Goal: Information Seeking & Learning: Learn about a topic

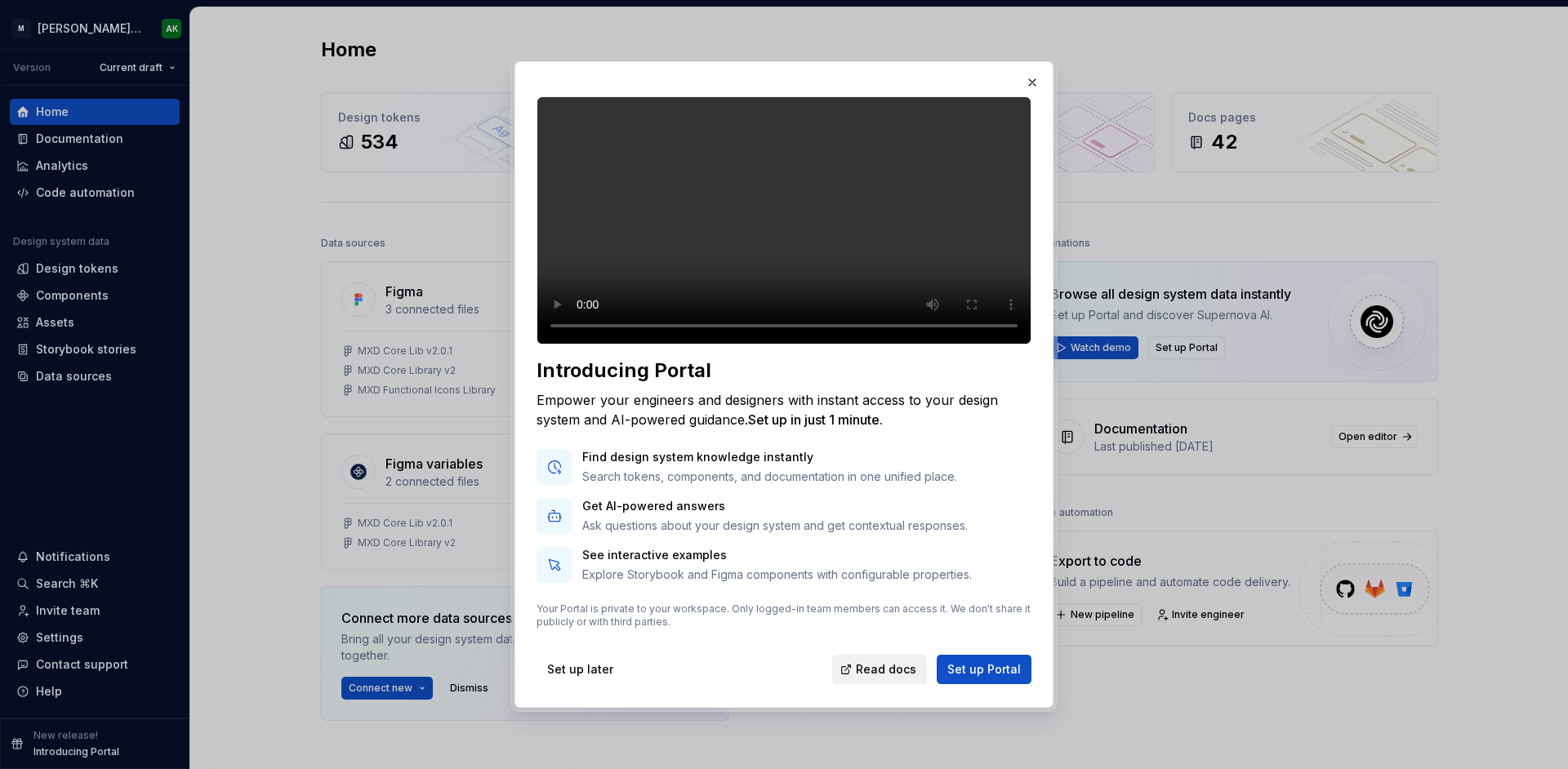
click at [883, 678] on span "Read docs" at bounding box center [886, 669] width 61 height 16
click at [1035, 75] on button "button" at bounding box center [1032, 83] width 23 height 23
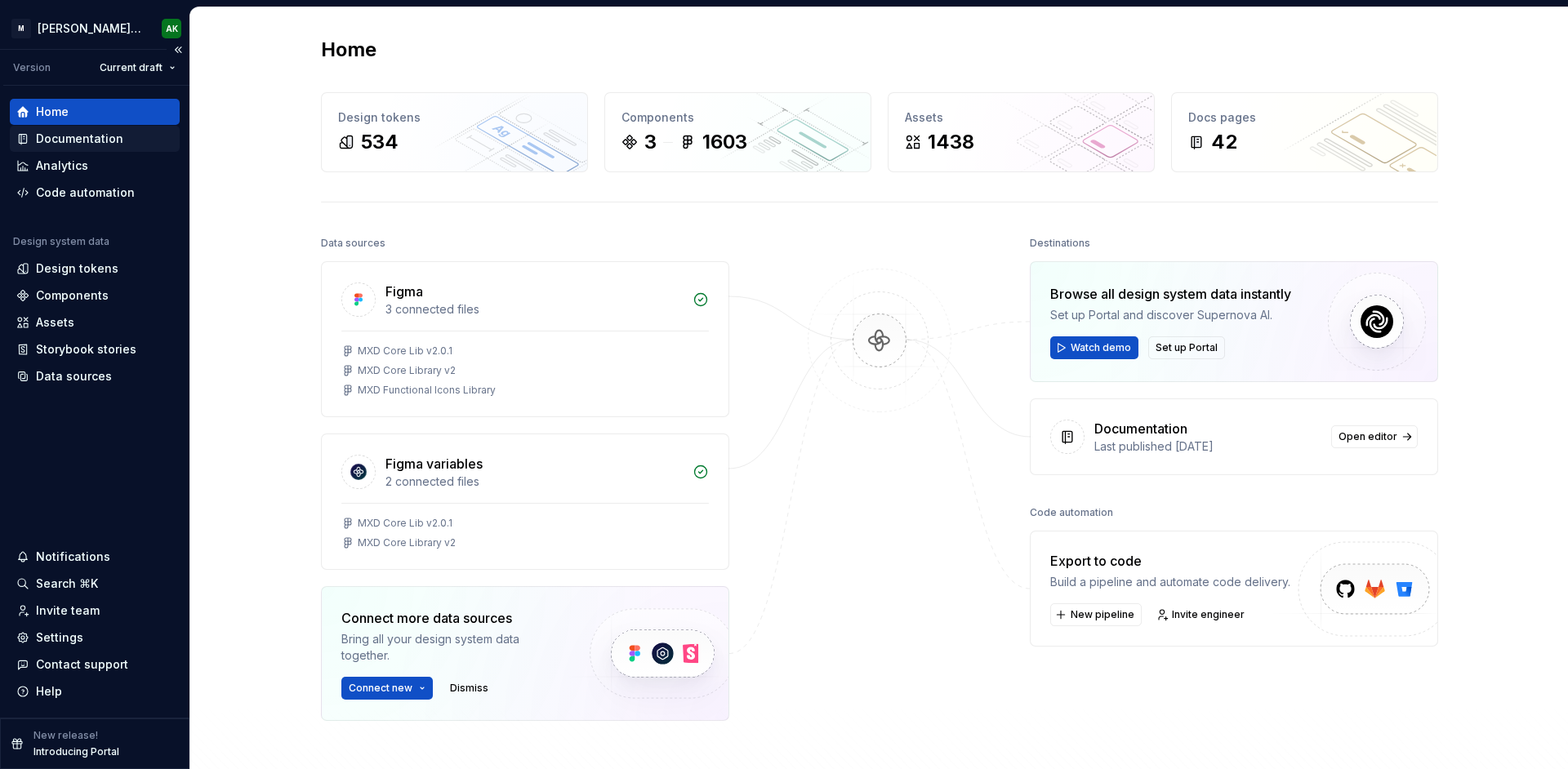
click at [113, 143] on div "Documentation" at bounding box center [79, 139] width 87 height 16
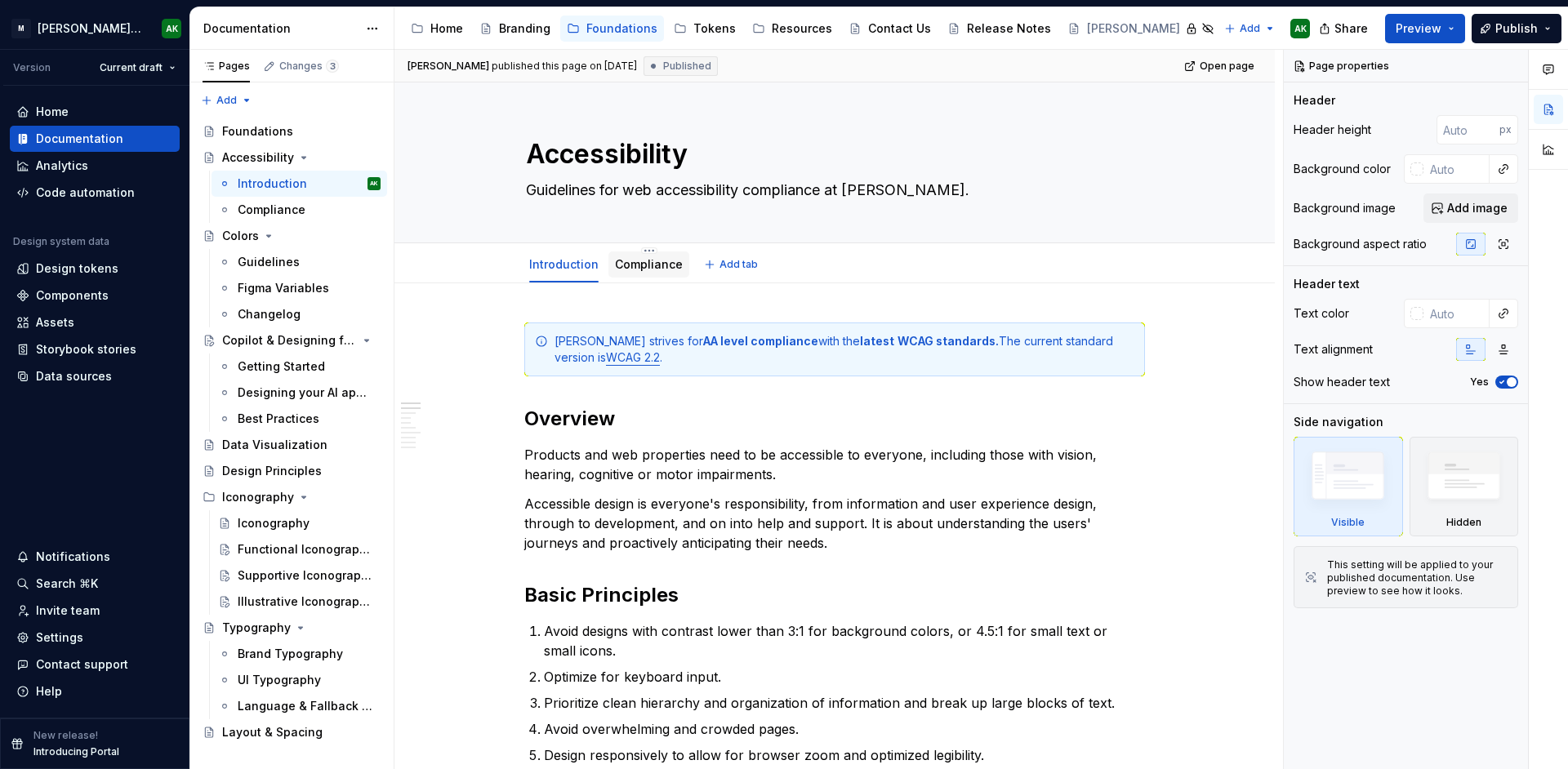
click at [650, 263] on link "Compliance" at bounding box center [649, 264] width 68 height 14
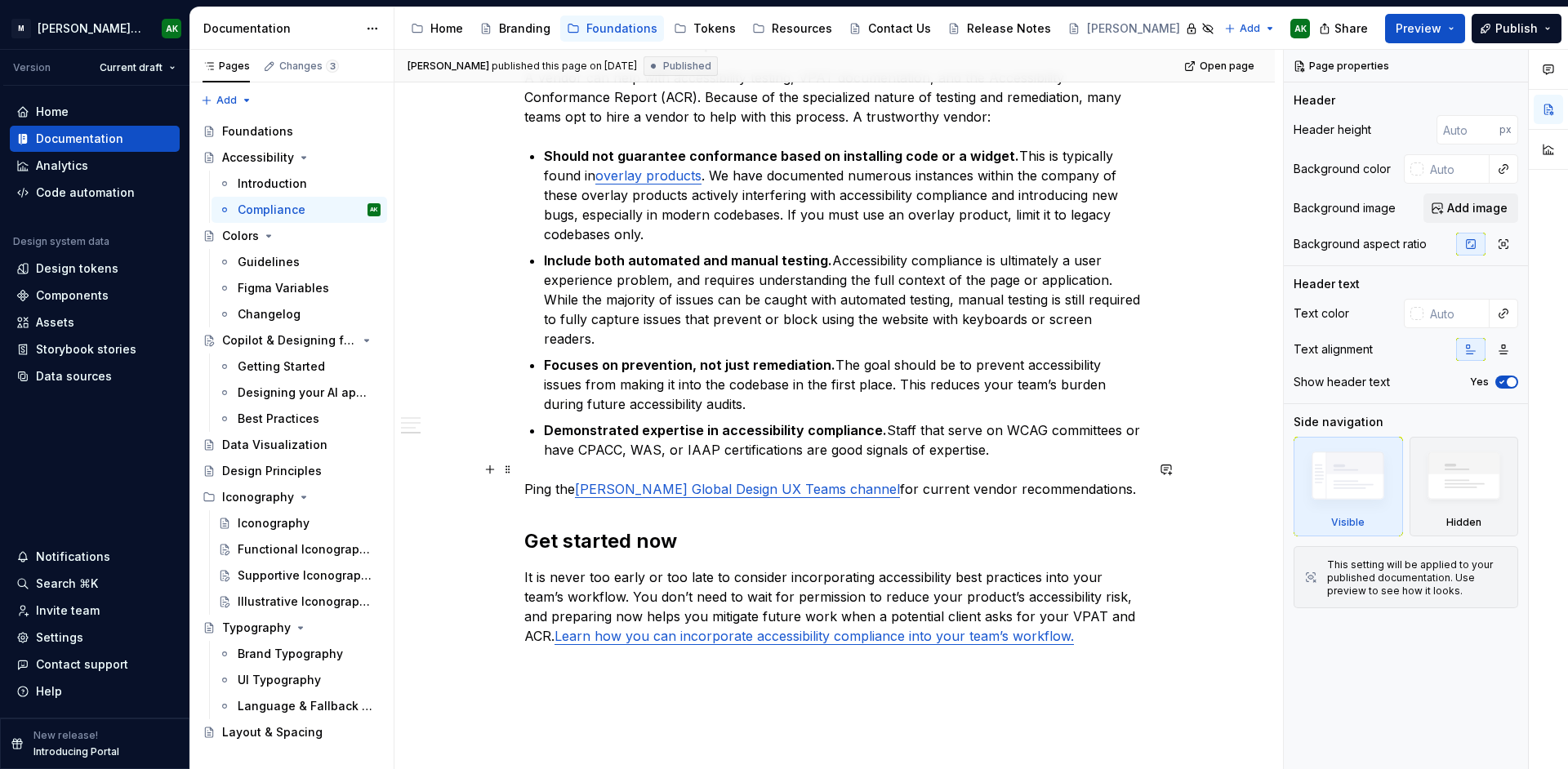
scroll to position [858, 0]
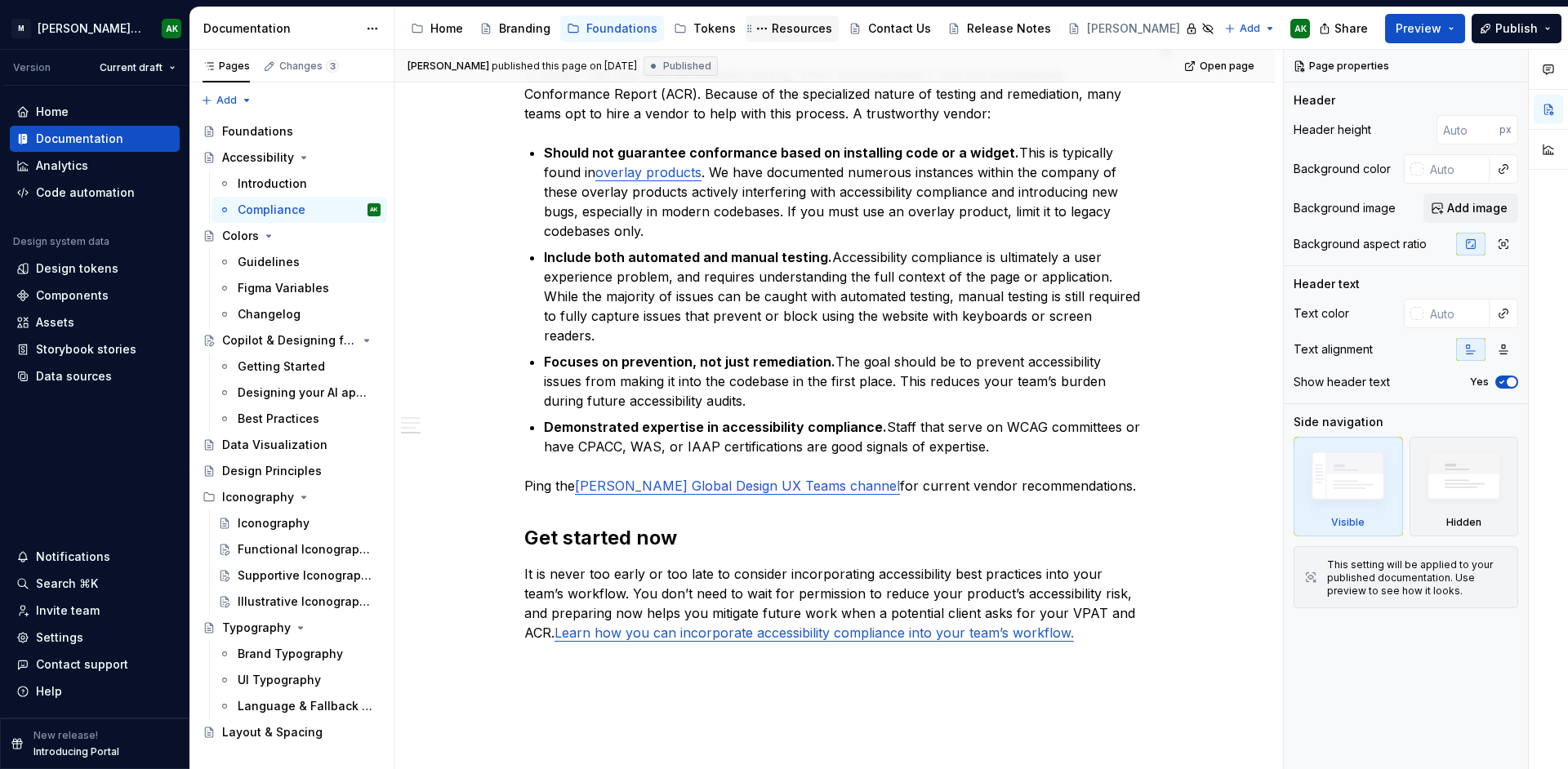
click at [780, 25] on div "Resources" at bounding box center [802, 28] width 61 height 16
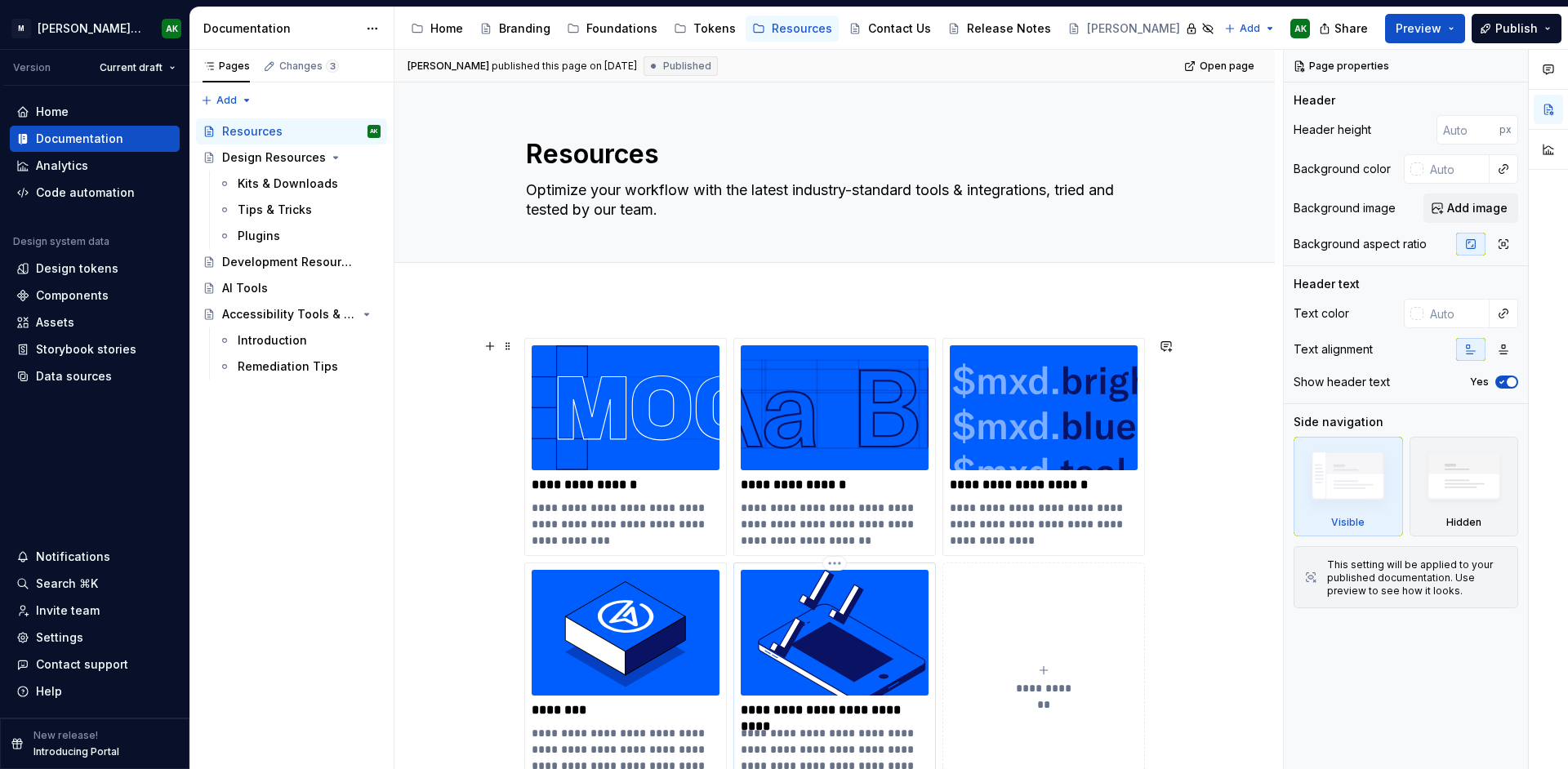
click at [834, 722] on div "**********" at bounding box center [834, 680] width 188 height 220
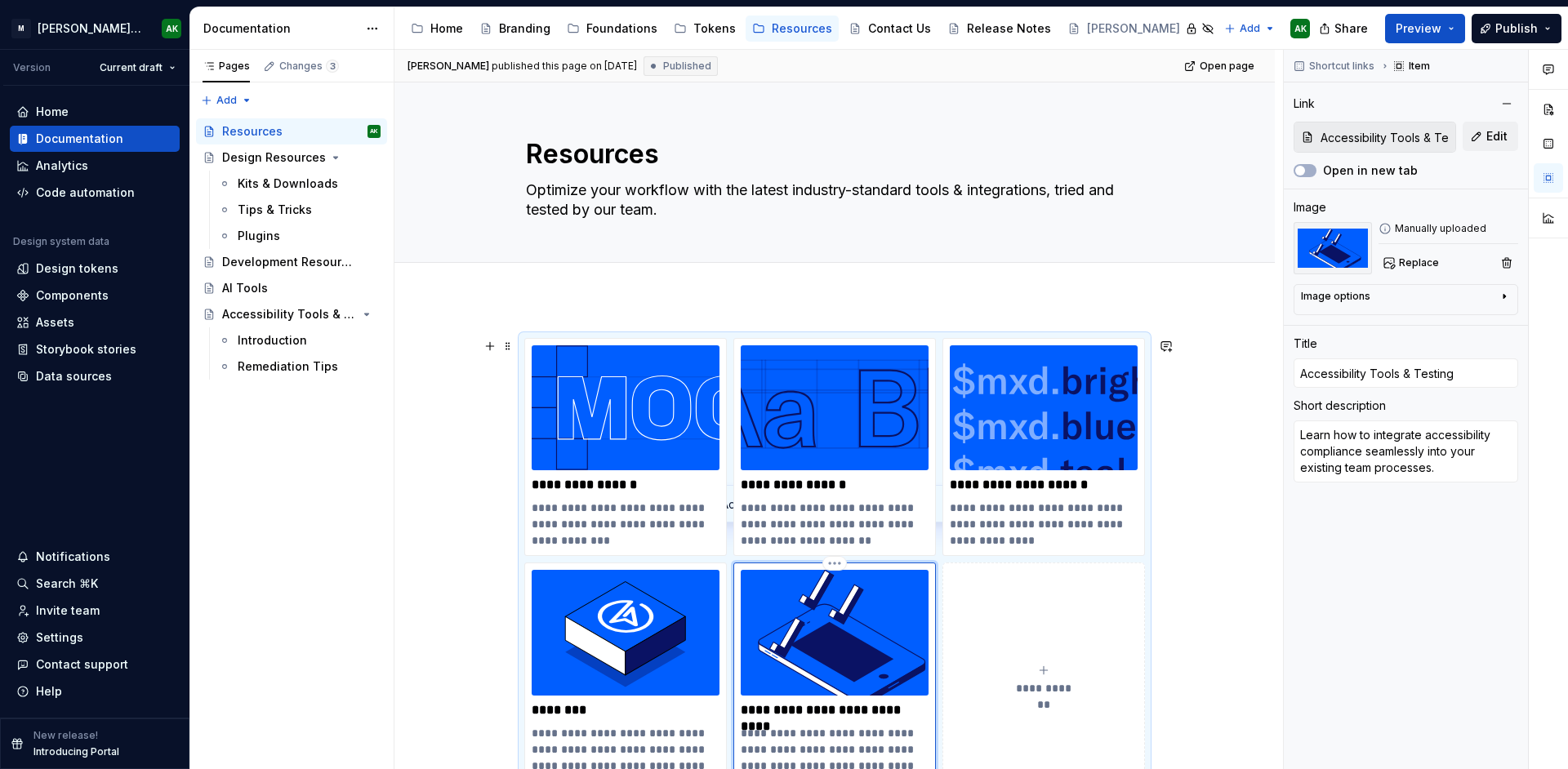
scroll to position [34, 0]
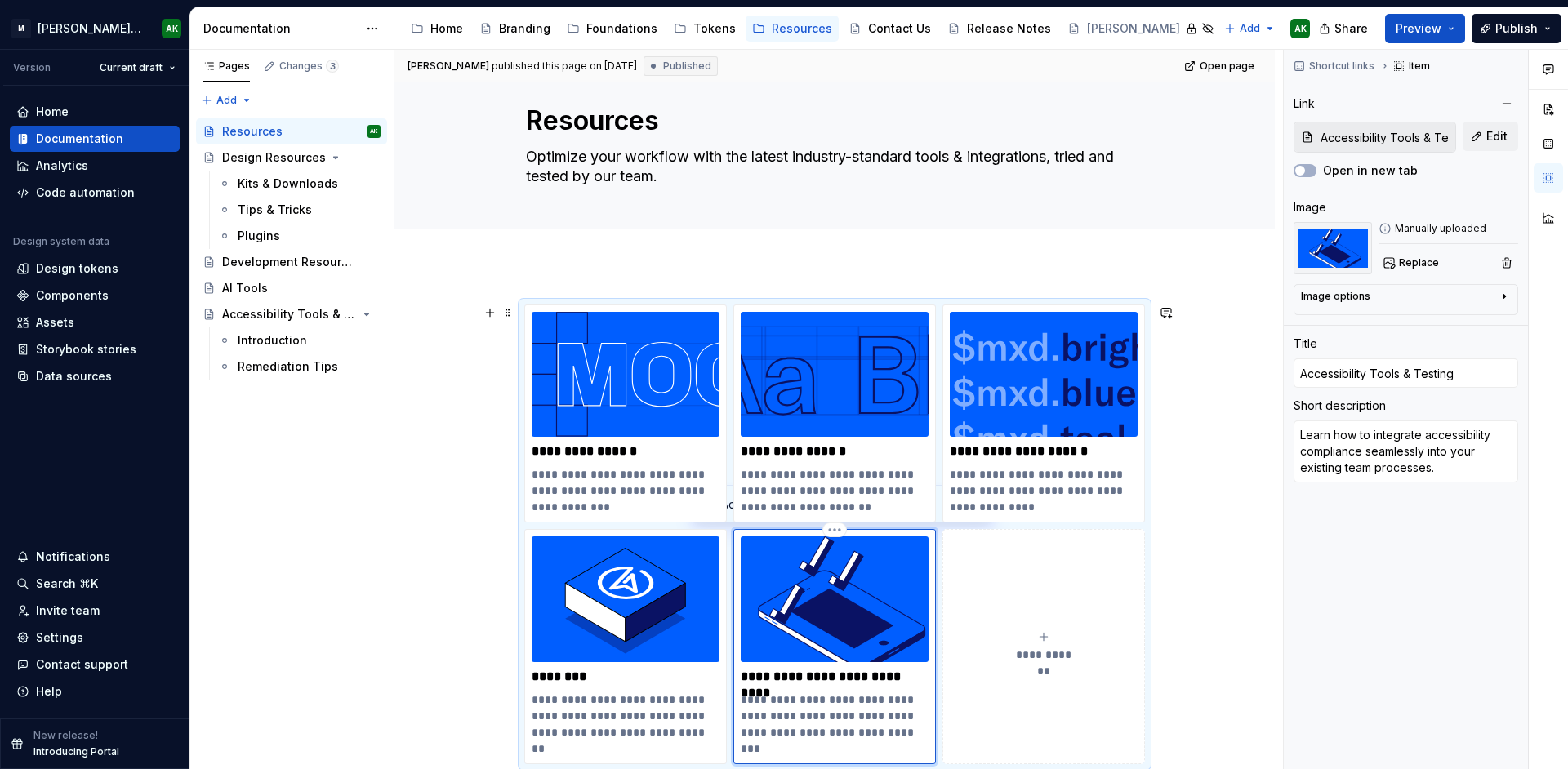
click at [780, 676] on p "**********" at bounding box center [834, 677] width 188 height 16
click at [820, 600] on img at bounding box center [834, 599] width 188 height 125
click at [1375, 675] on div "Shortcut links Item Link Accessibility Tools & Testing / Introduction Edit Open…" at bounding box center [1406, 409] width 244 height 720
click at [266, 316] on div "Accessibility Tools & Testing" at bounding box center [269, 314] width 93 height 16
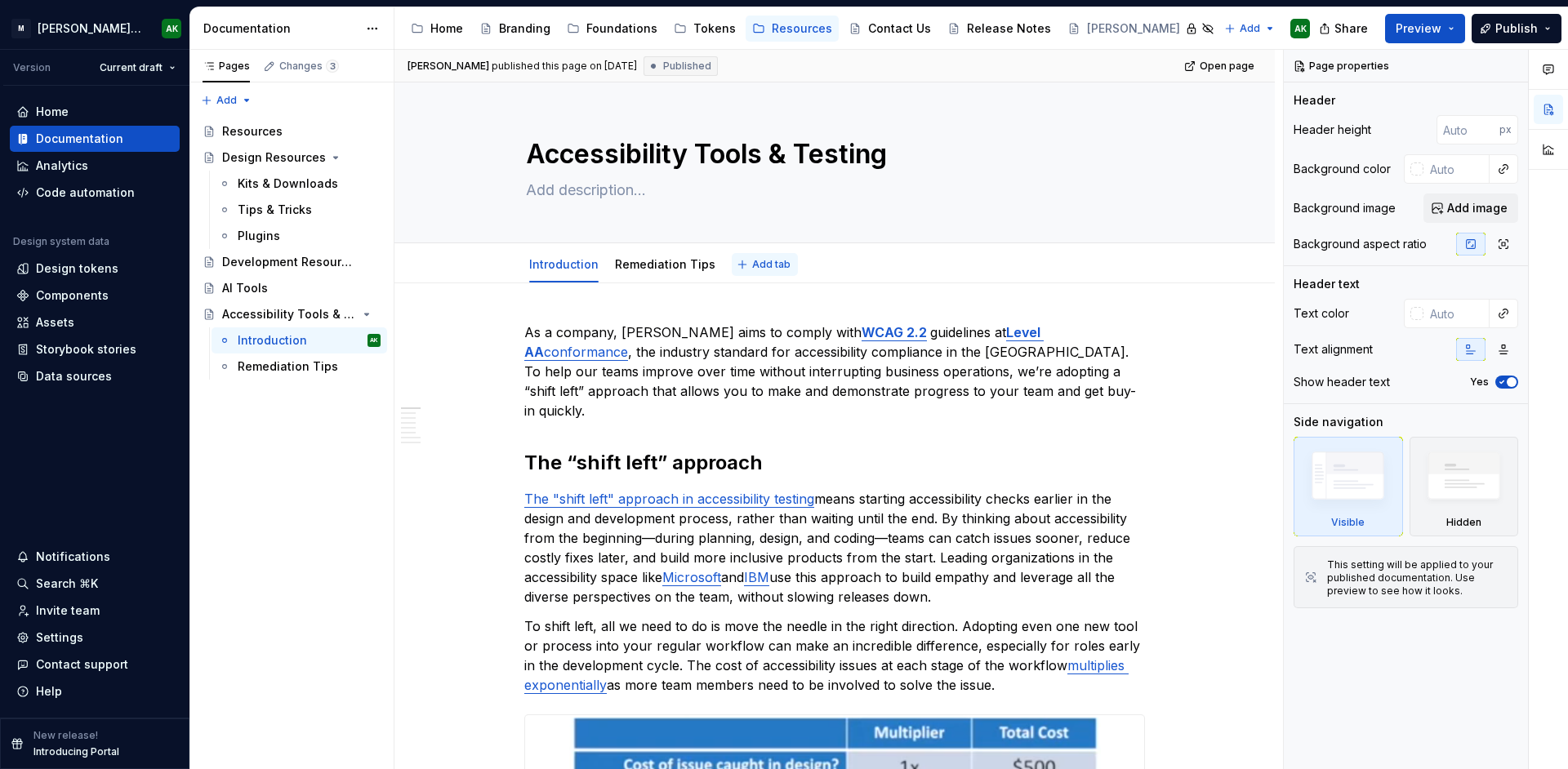
type textarea "*"
click at [752, 267] on span "Add tab" at bounding box center [771, 264] width 38 height 13
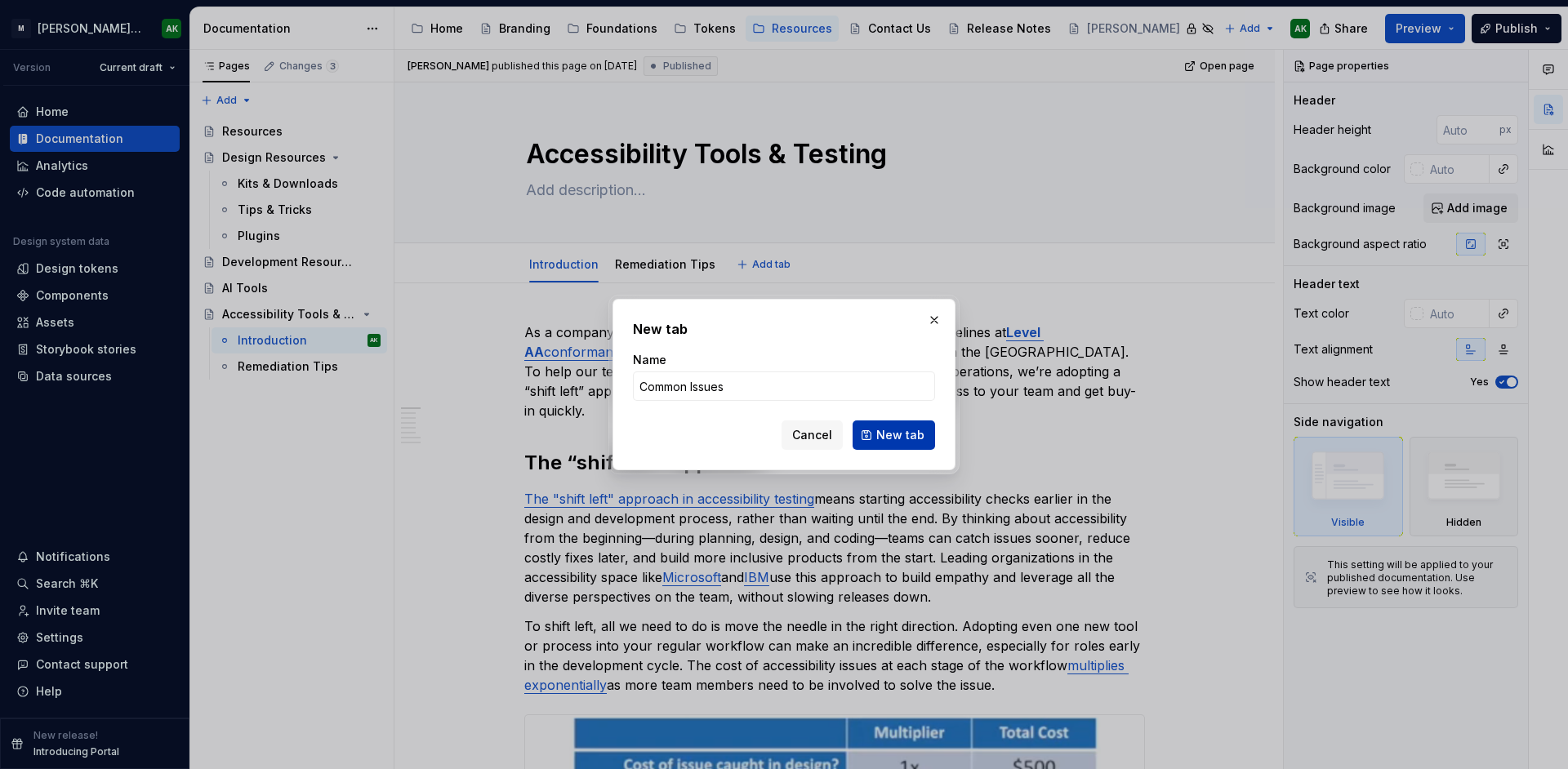
type input "Common Issues"
click at [886, 432] on span "New tab" at bounding box center [901, 435] width 48 height 16
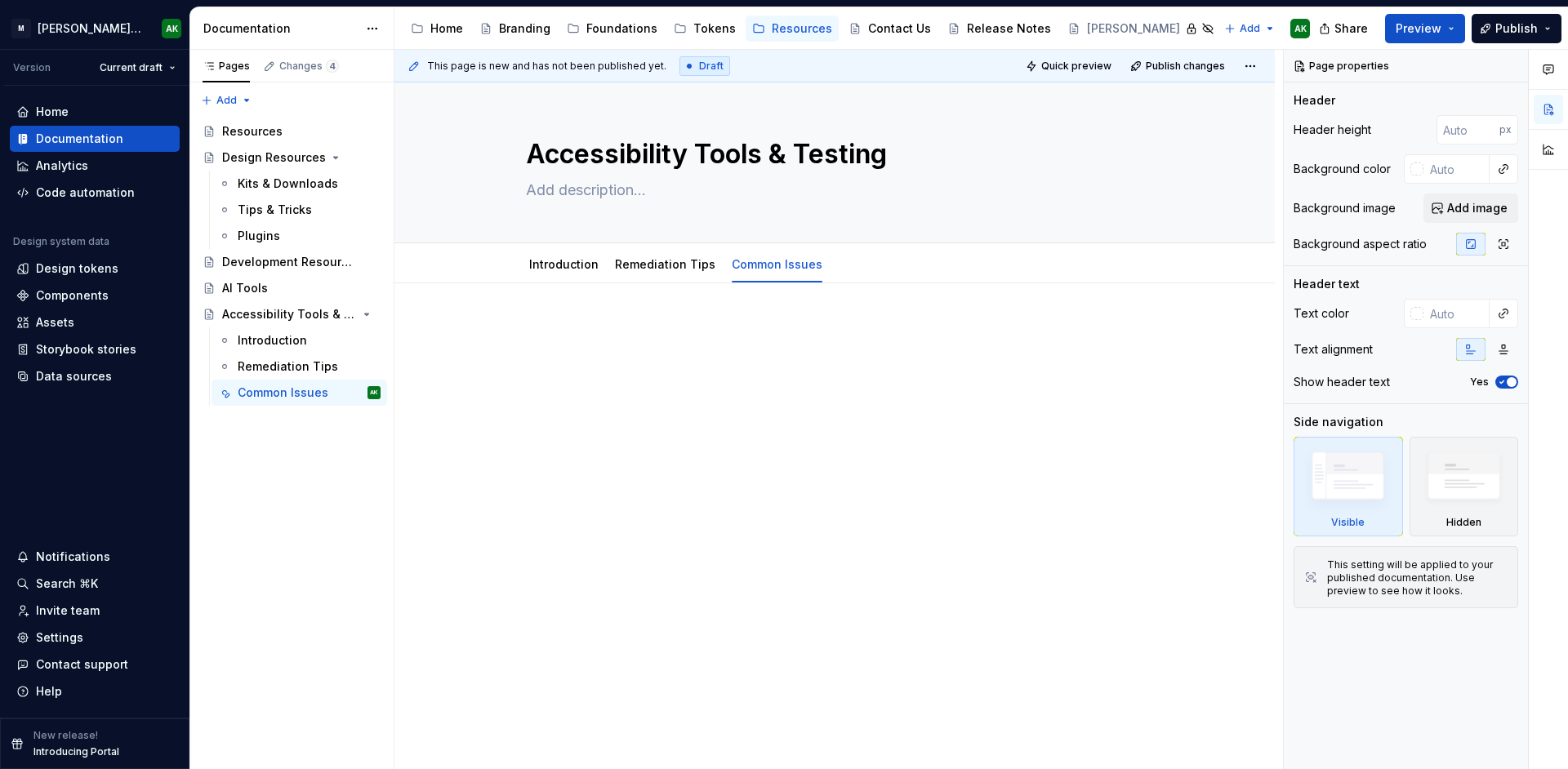
click at [654, 352] on div at bounding box center [834, 354] width 620 height 62
type textarea "*"
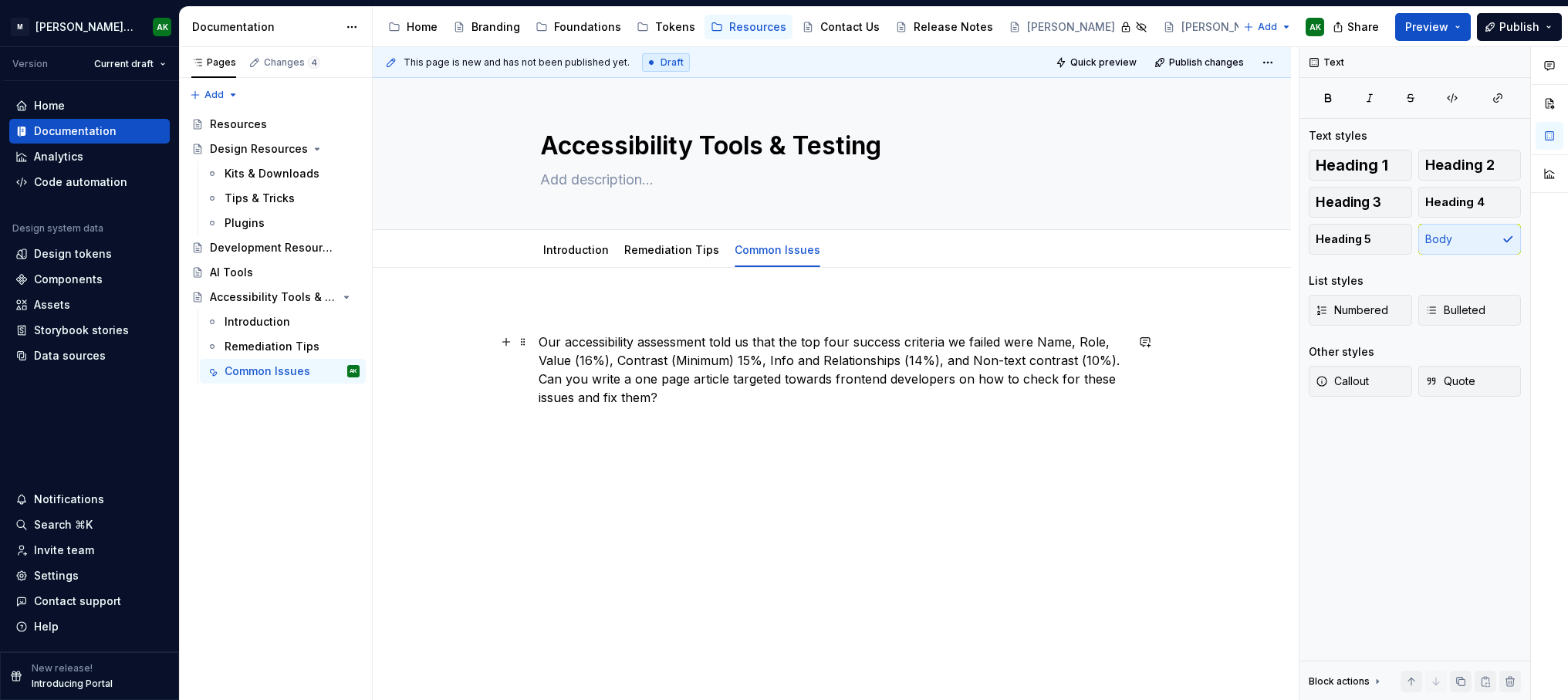
click at [535, 342] on div "Our accessibility assessment told us that the top four success criteria we fail…" at bounding box center [832, 451] width 918 height 368
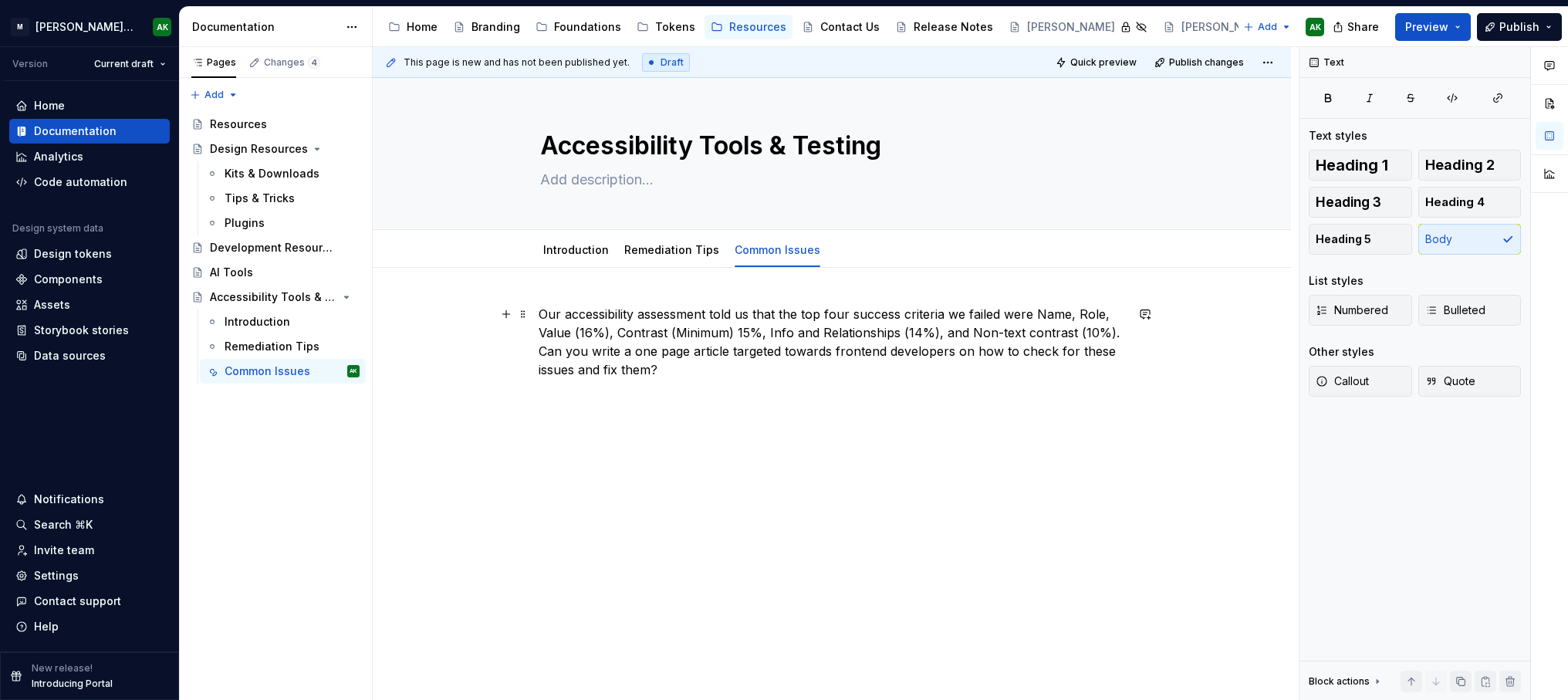
click at [1037, 315] on p "Our accessibility assessment told us that the top four success criteria we fail…" at bounding box center [832, 342] width 586 height 74
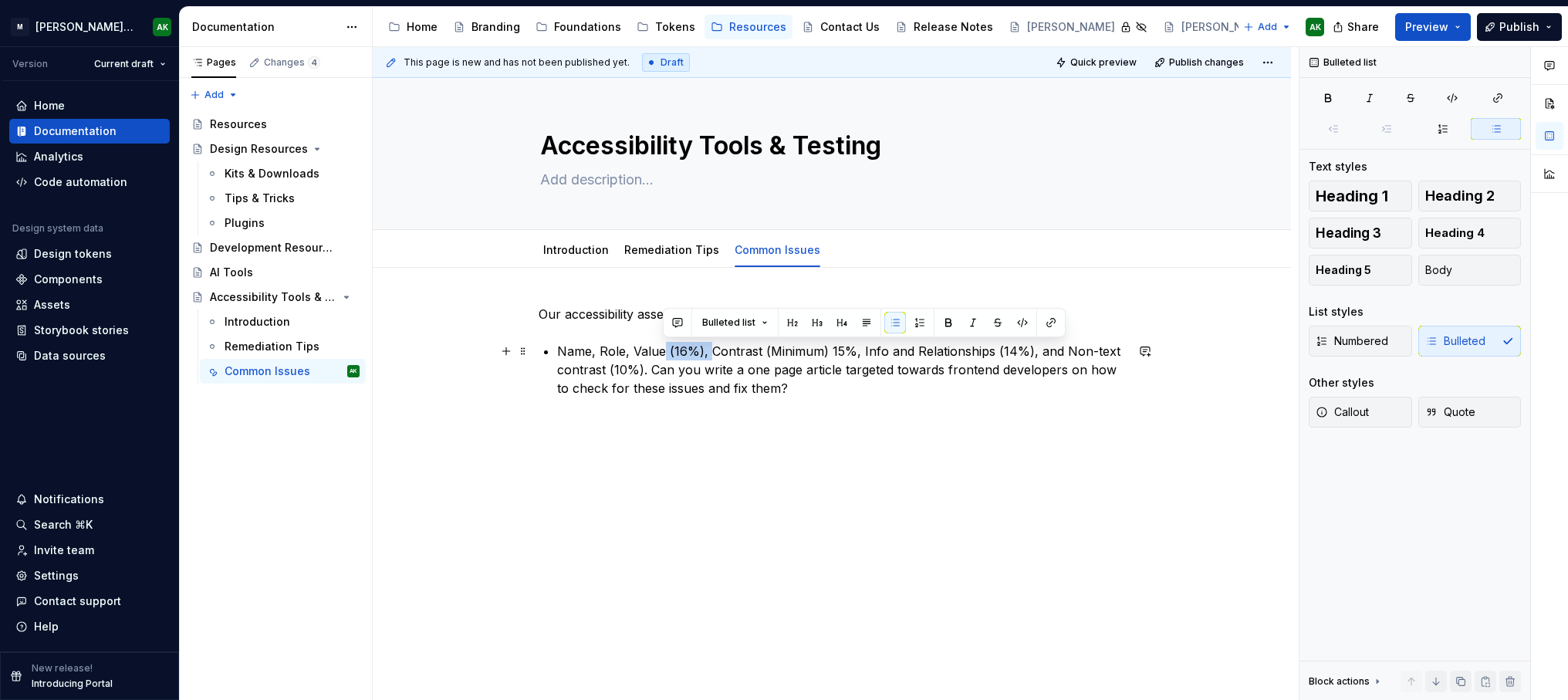
drag, startPoint x: 710, startPoint y: 351, endPoint x: 663, endPoint y: 351, distance: 47.0
click at [662, 351] on p "Name, Role, Value (16%), Contrast (Minimum) 15%, Info and Relationships (14%), …" at bounding box center [841, 370] width 568 height 56
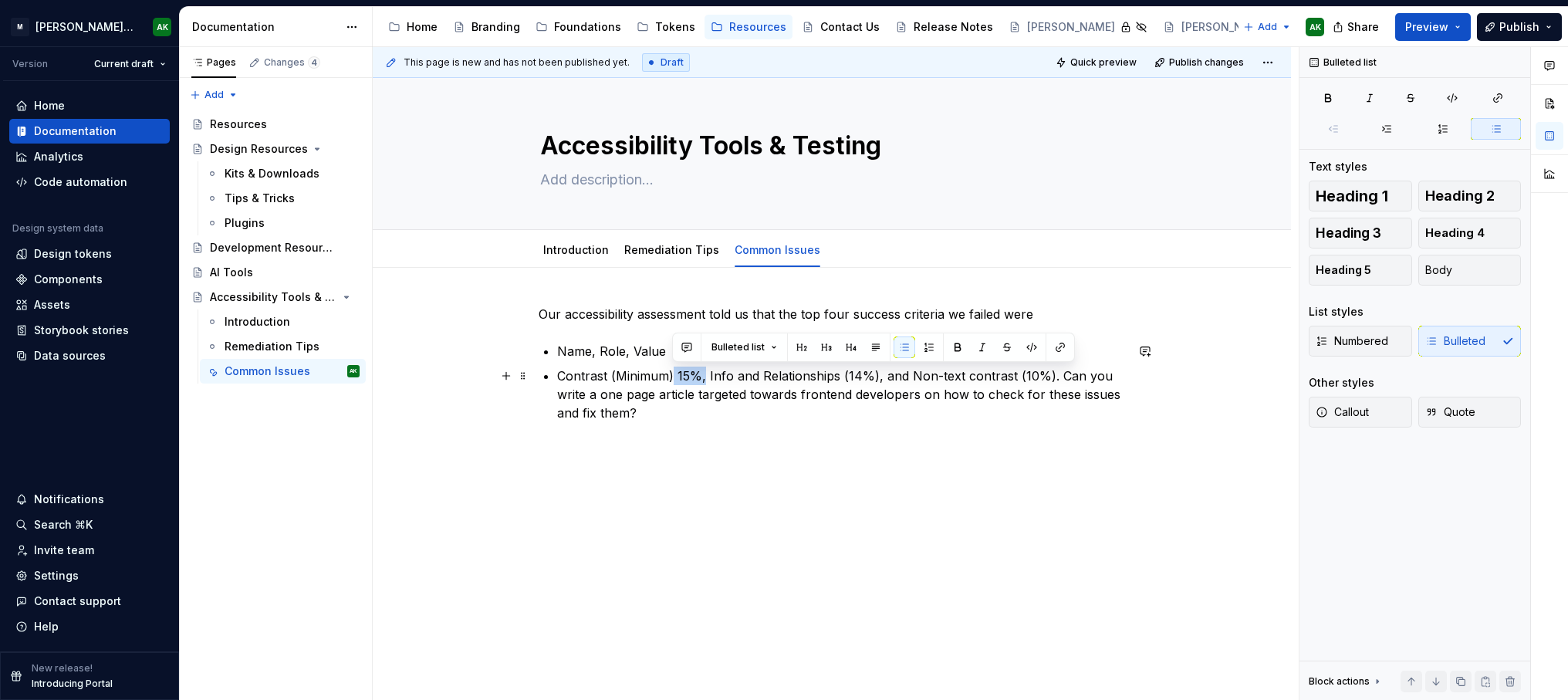
drag, startPoint x: 705, startPoint y: 379, endPoint x: 672, endPoint y: 375, distance: 33.2
click at [672, 375] on p "Contrast (Minimum) 15%, Info and Relationships (14%), and Non-text contrast (10…" at bounding box center [841, 395] width 568 height 56
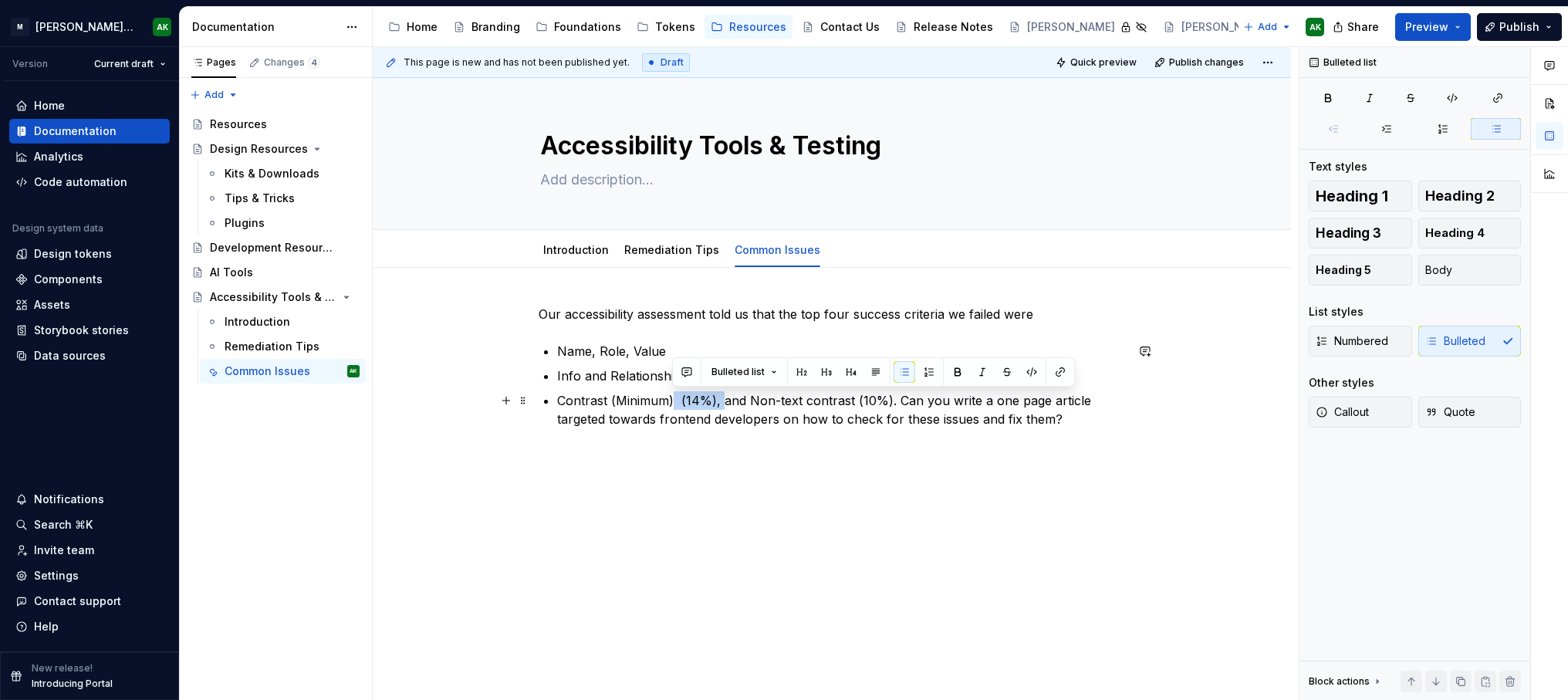
drag, startPoint x: 721, startPoint y: 403, endPoint x: 673, endPoint y: 402, distance: 48.0
click at [673, 402] on p "Contrast (Minimum) (14%), and Non-text contrast (10%). Can you write a one page…" at bounding box center [841, 410] width 568 height 37
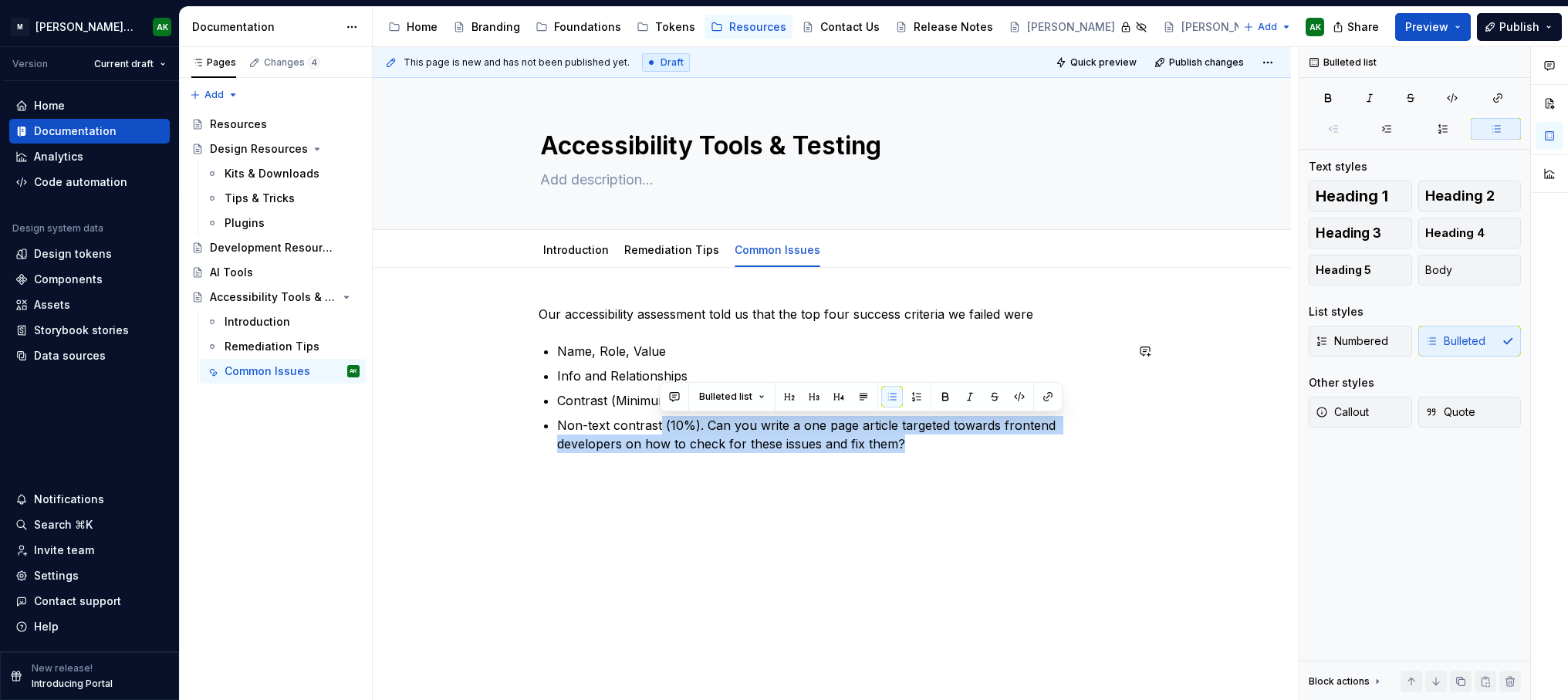
drag, startPoint x: 661, startPoint y: 424, endPoint x: 993, endPoint y: 512, distance: 343.5
click at [987, 512] on div "Our accessibility assessment told us that the top four success criteria we fail…" at bounding box center [832, 475] width 918 height 414
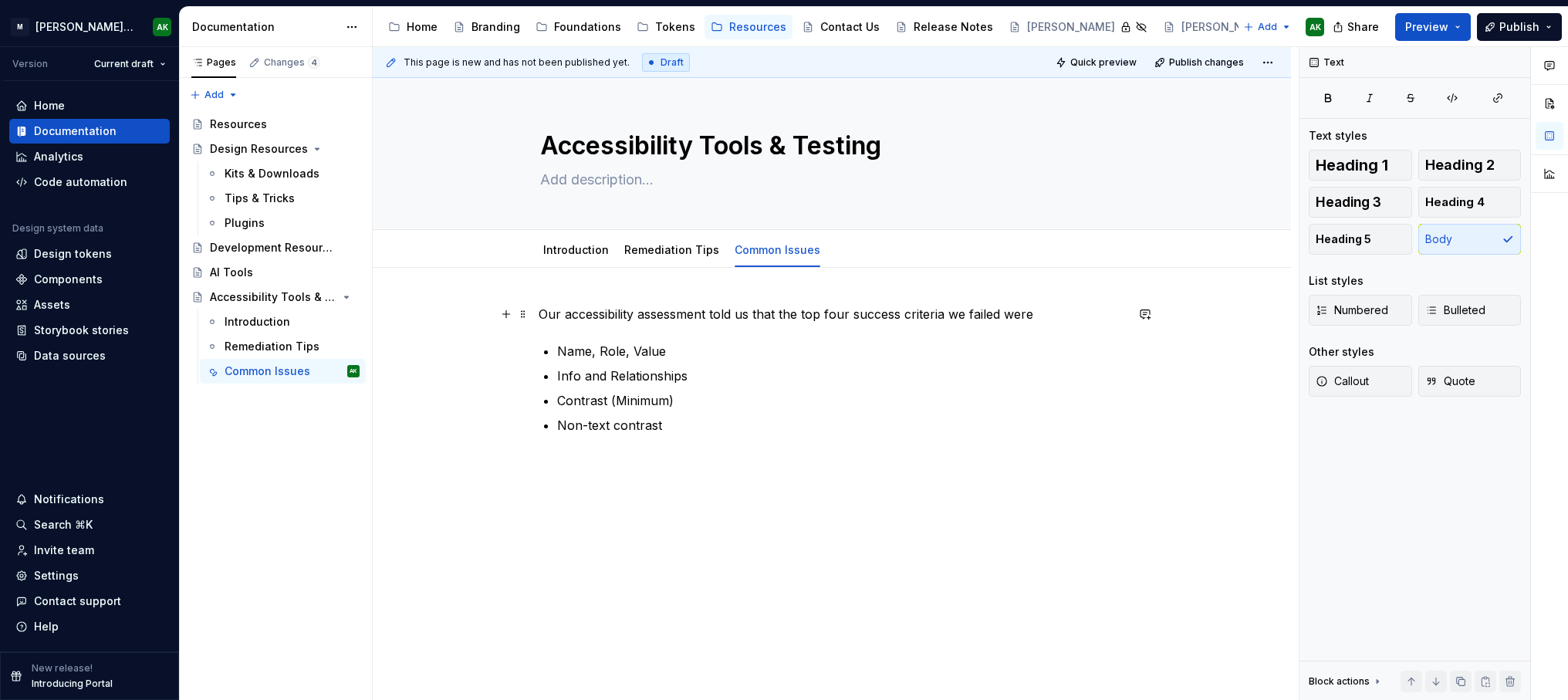
click at [1036, 310] on p "Our accessibility assessment told us that the top four success criteria we fail…" at bounding box center [832, 315] width 586 height 19
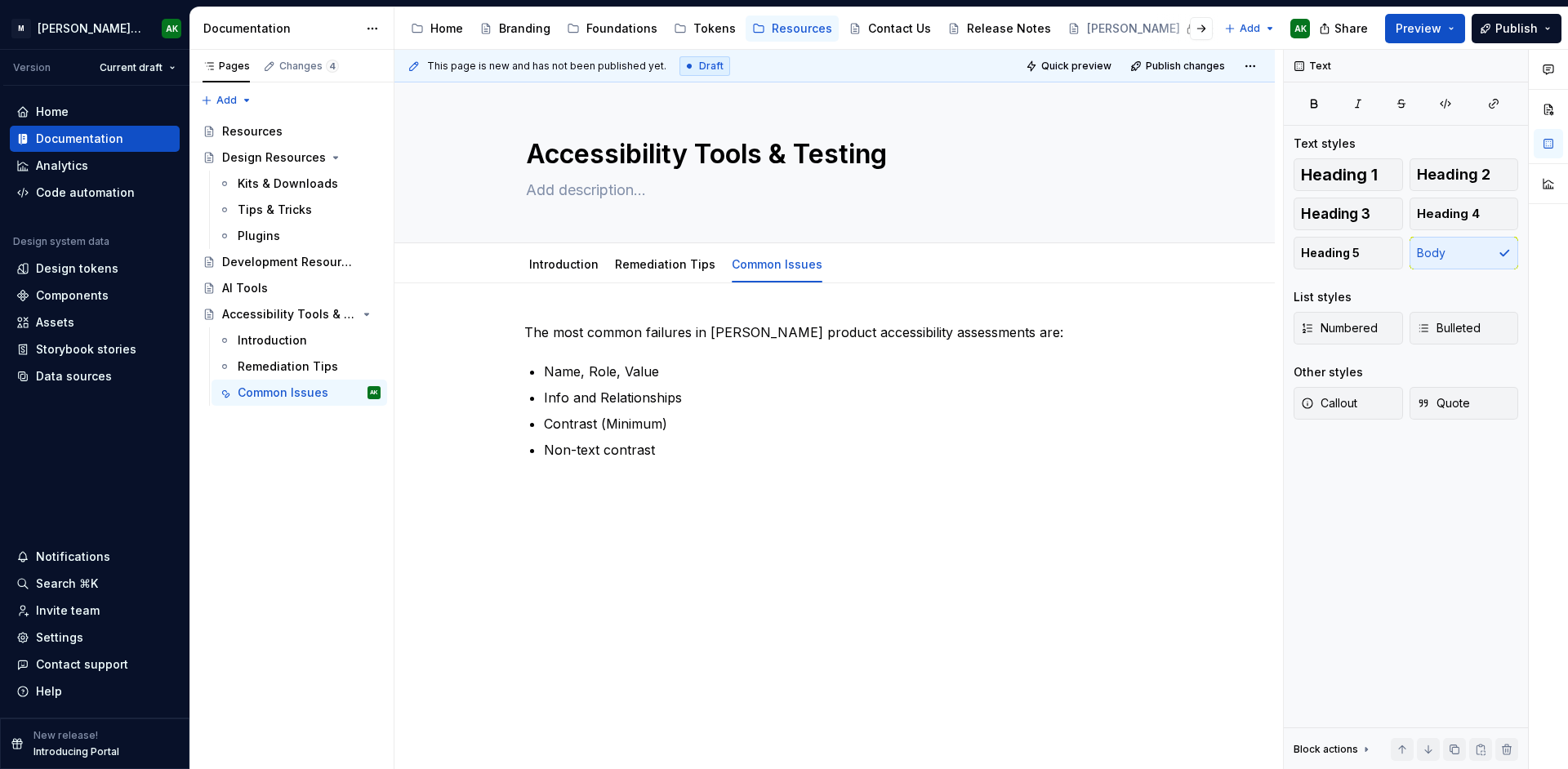
click at [683, 520] on div "The most common failures in [PERSON_NAME] product accessibility assessments are…" at bounding box center [834, 497] width 880 height 427
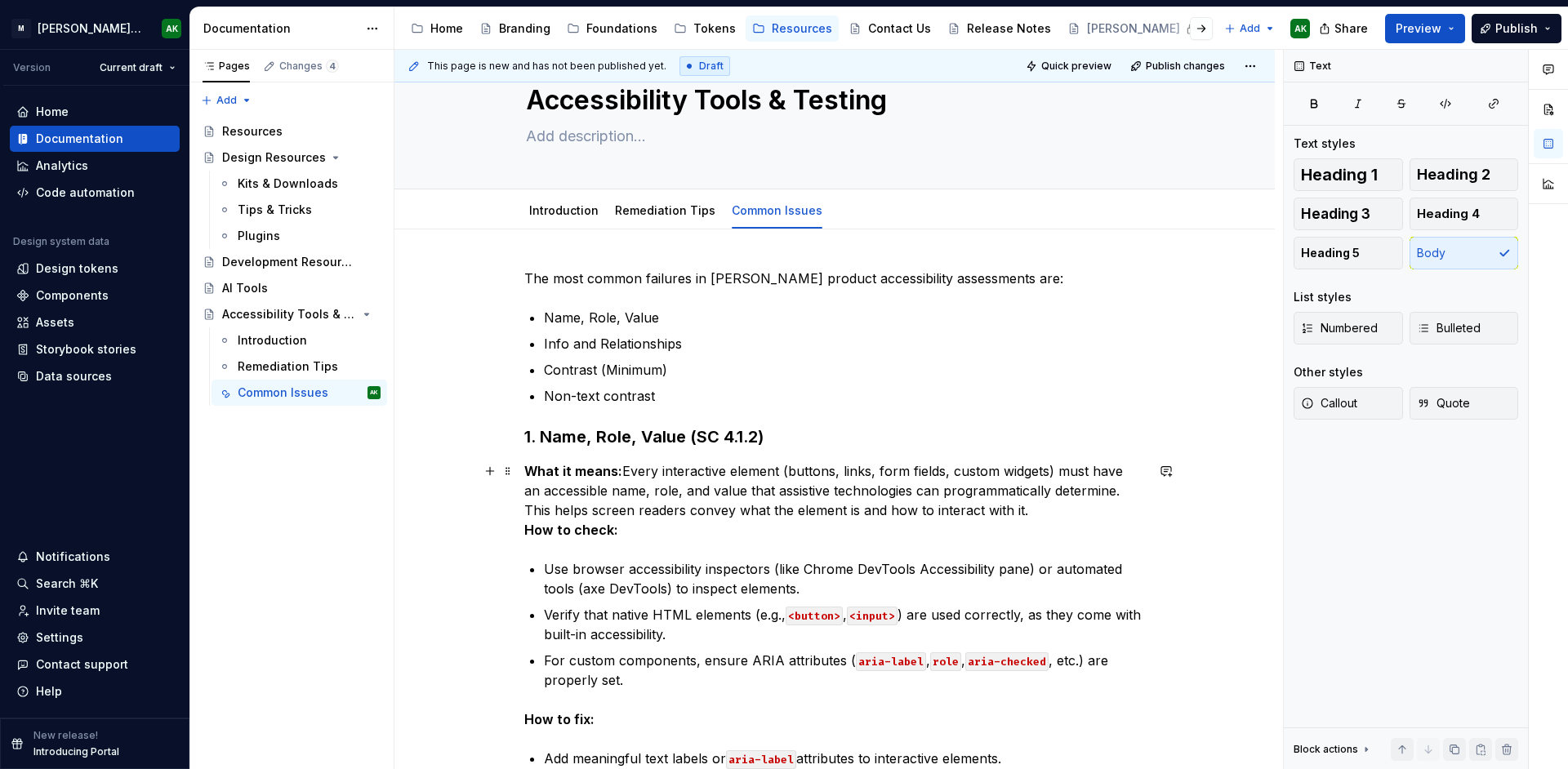
scroll to position [74, 0]
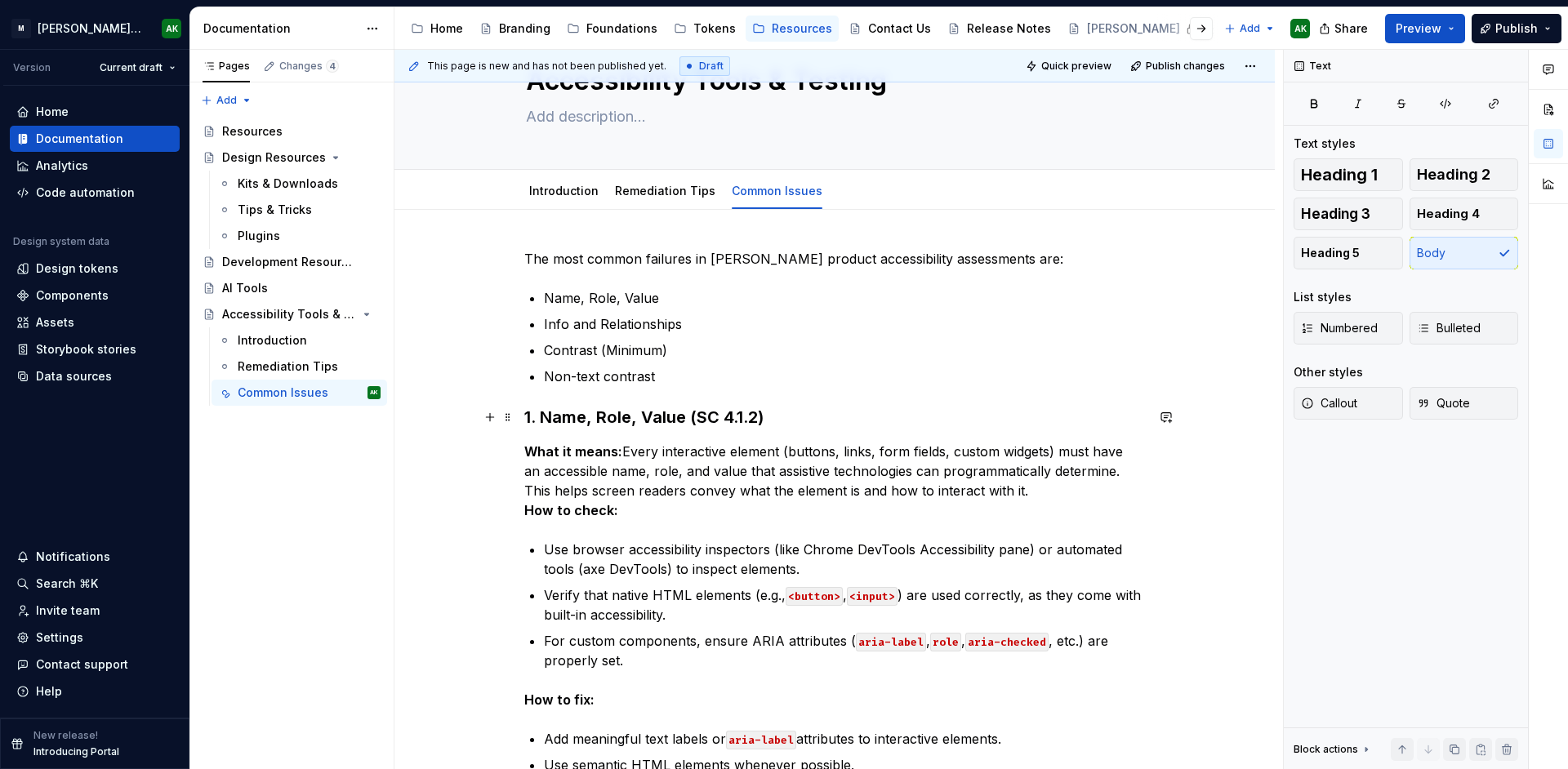
click at [561, 422] on h3 "1. Name, Role, Value (SC 4.1.2)" at bounding box center [834, 417] width 620 height 23
click at [568, 416] on h3 "1. Name, Role, Value (SC 4.1.2)" at bounding box center [834, 417] width 620 height 23
click at [844, 469] on p "What it means: Every interactive element (buttons, links, form fields, custom w…" at bounding box center [834, 481] width 620 height 78
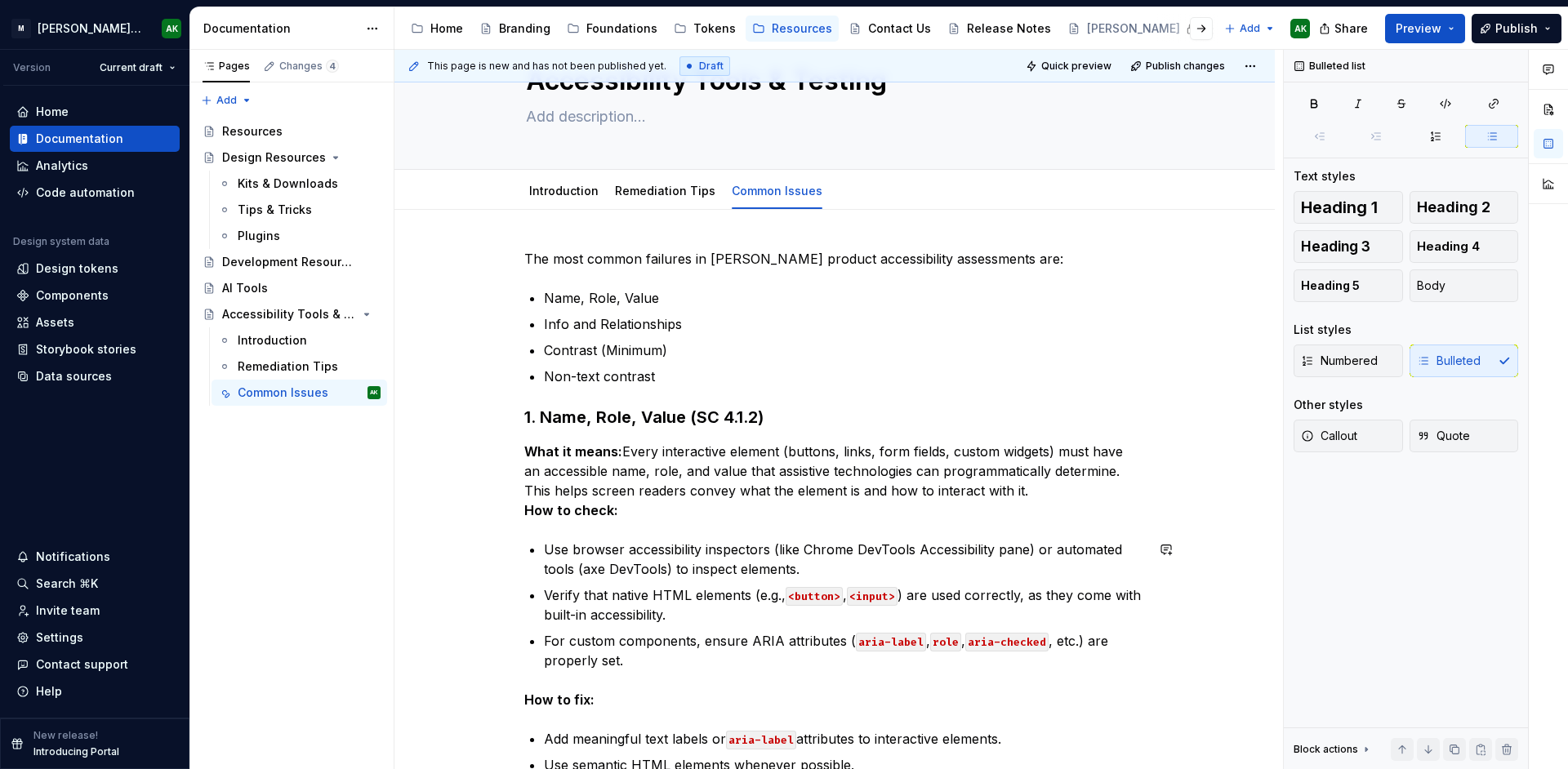
click at [618, 514] on p "What it means: Every interactive element (buttons, links, form fields, custom w…" at bounding box center [834, 481] width 620 height 78
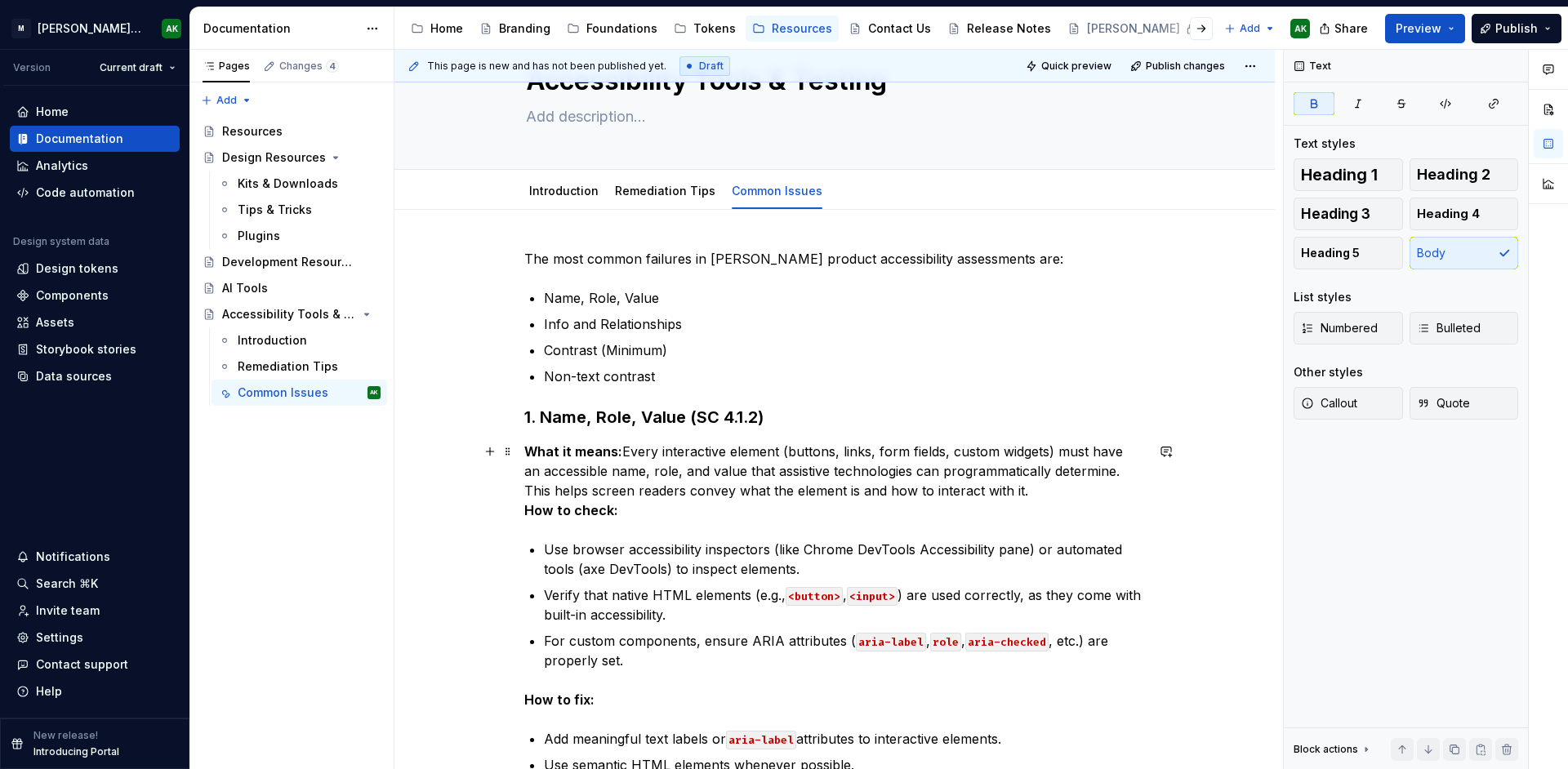
click at [568, 509] on strong "How to check:" at bounding box center [571, 510] width 94 height 16
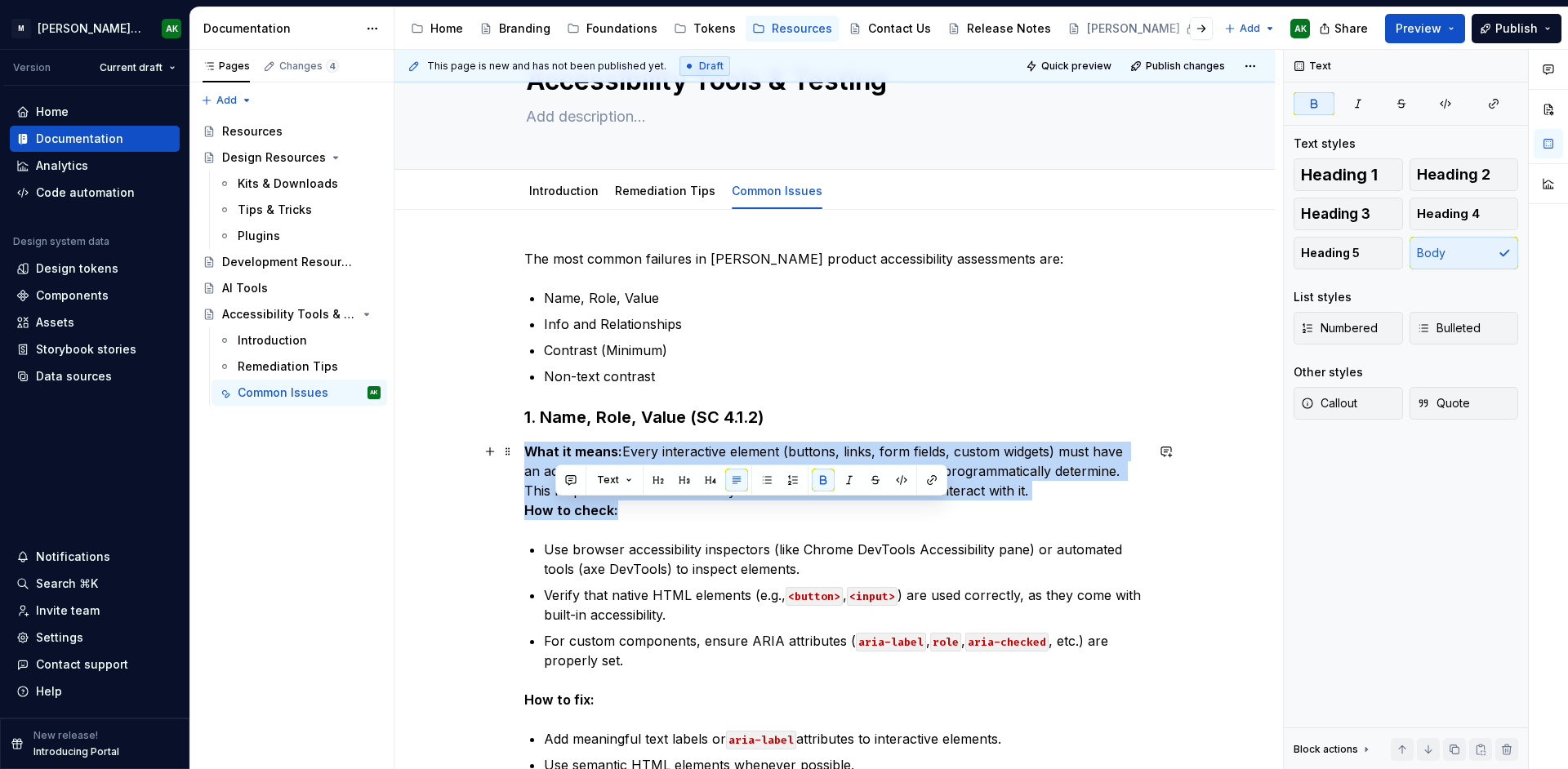
click at [568, 509] on strong "How to check:" at bounding box center [571, 510] width 94 height 16
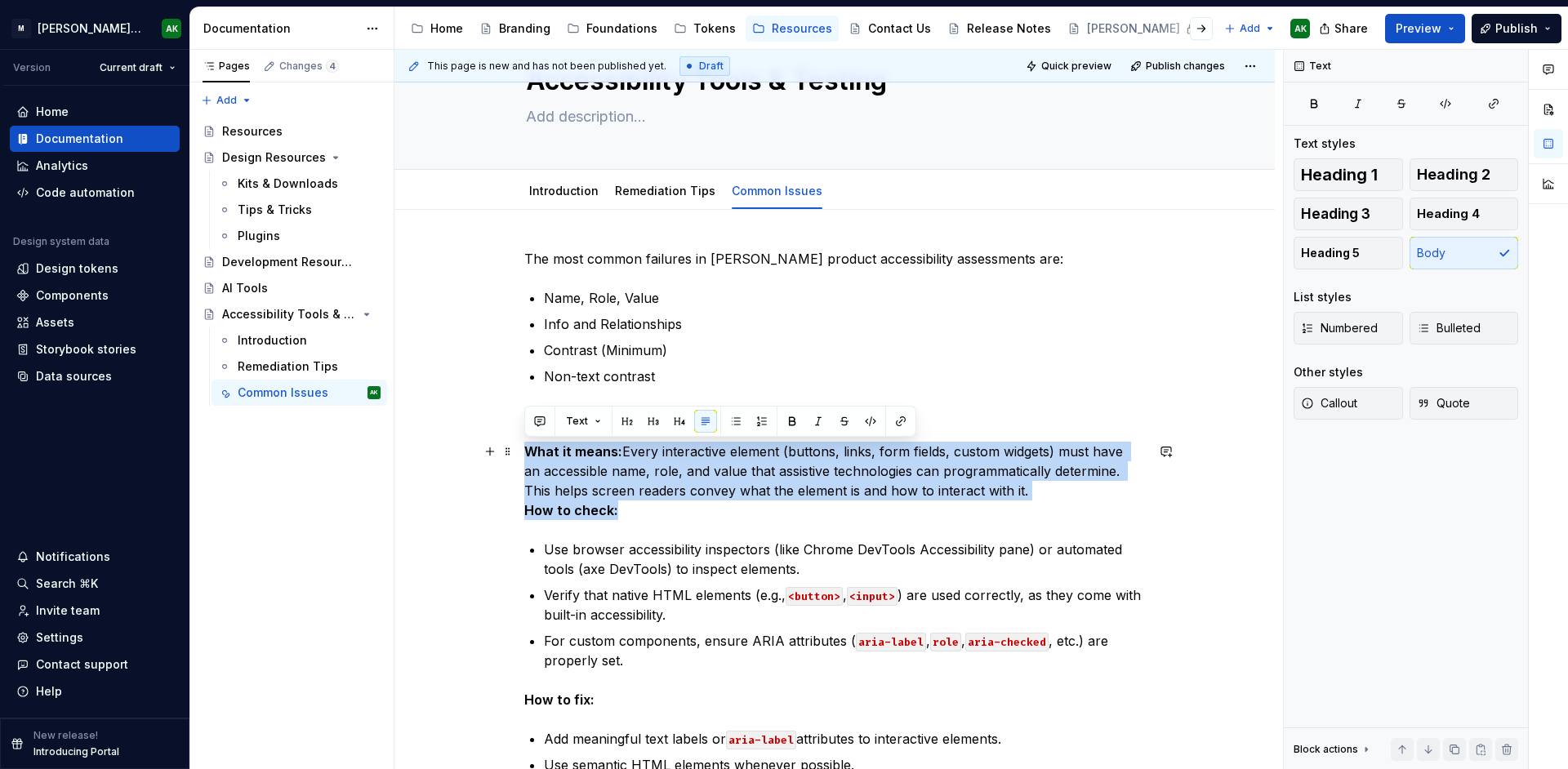
click at [665, 514] on p "What it means: Every interactive element (buttons, links, form fields, custom w…" at bounding box center [834, 481] width 620 height 78
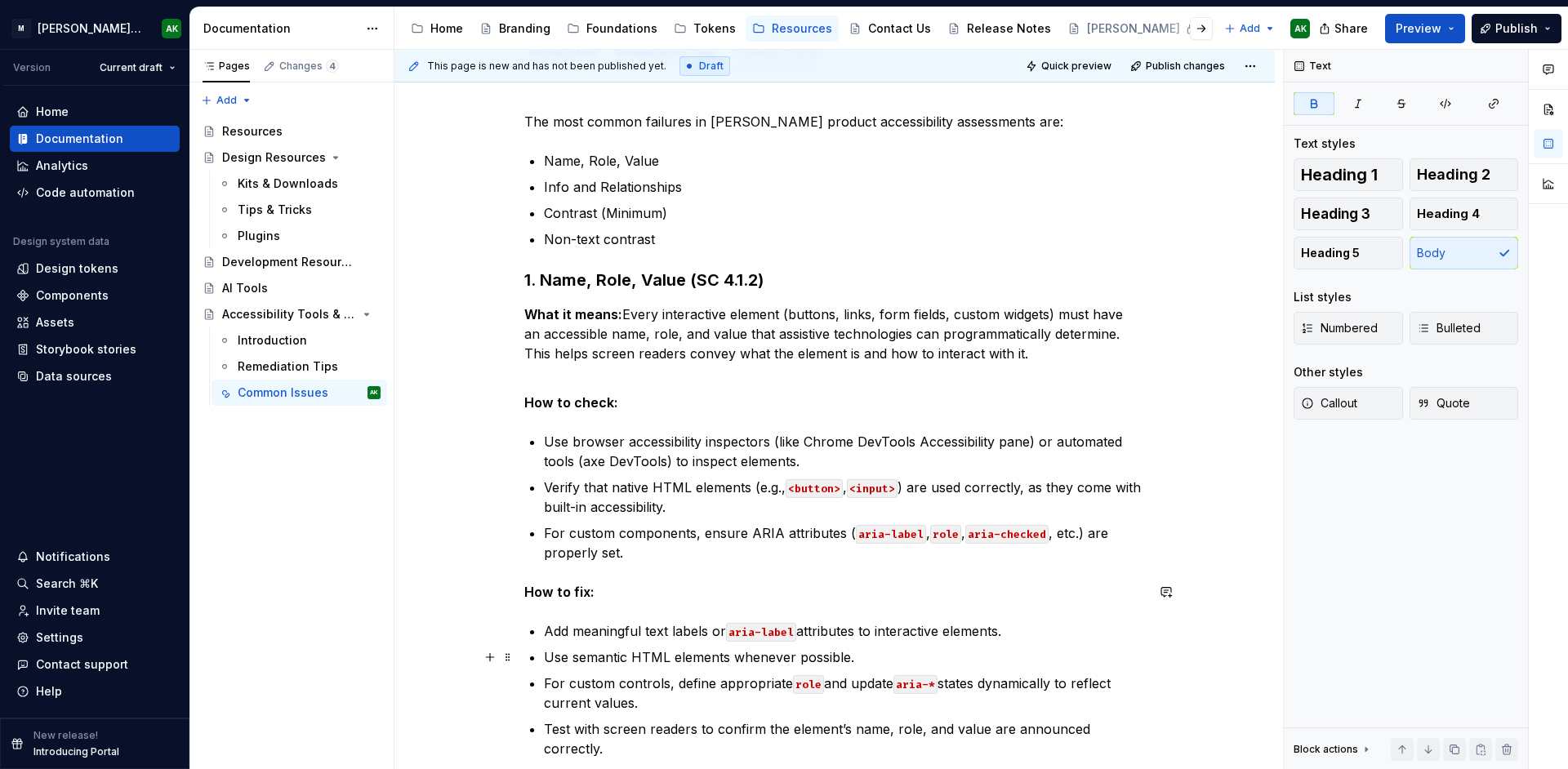
scroll to position [306, 0]
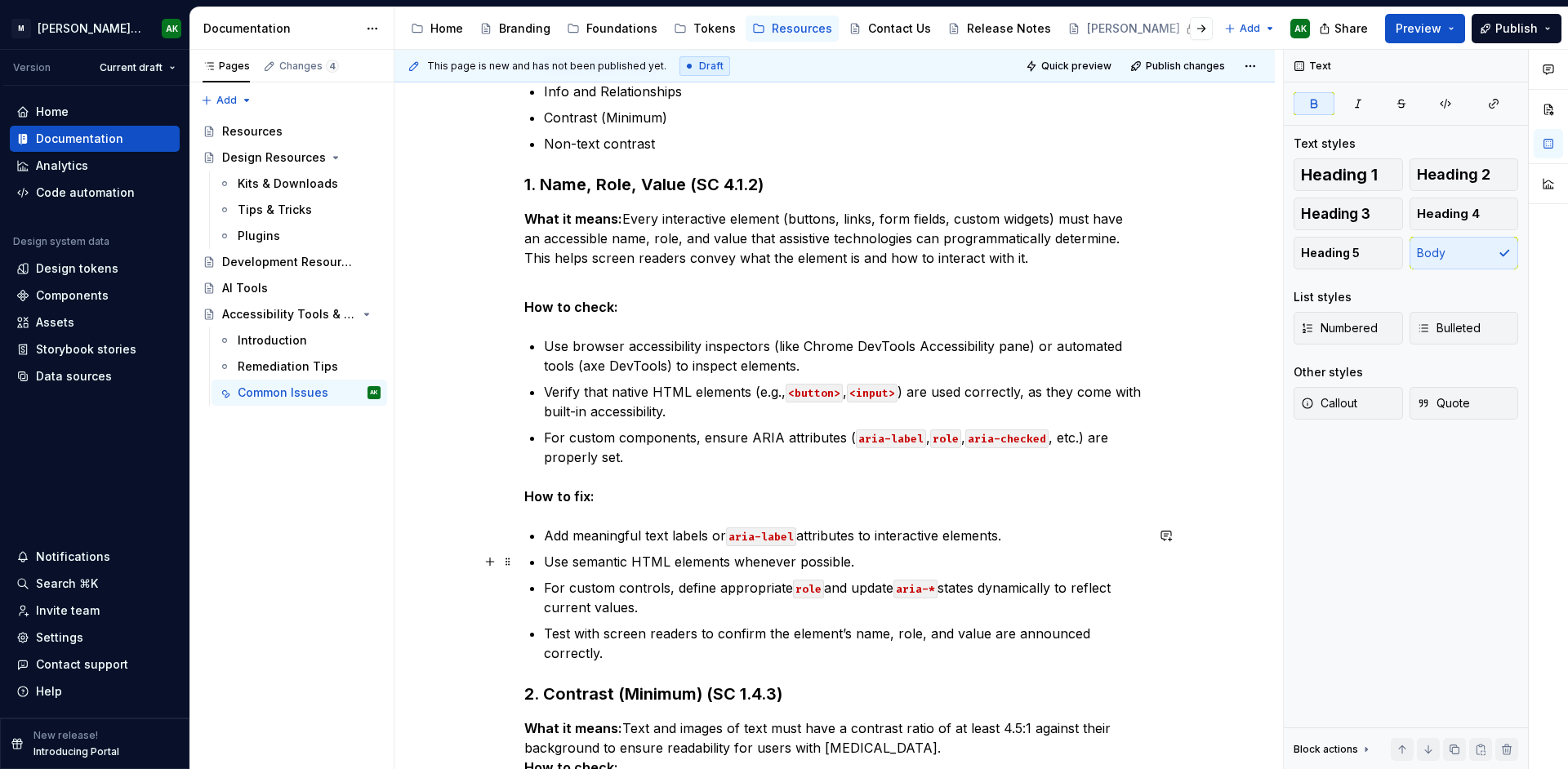
click at [857, 563] on p "Use semantic HTML elements whenever possible." at bounding box center [844, 562] width 601 height 20
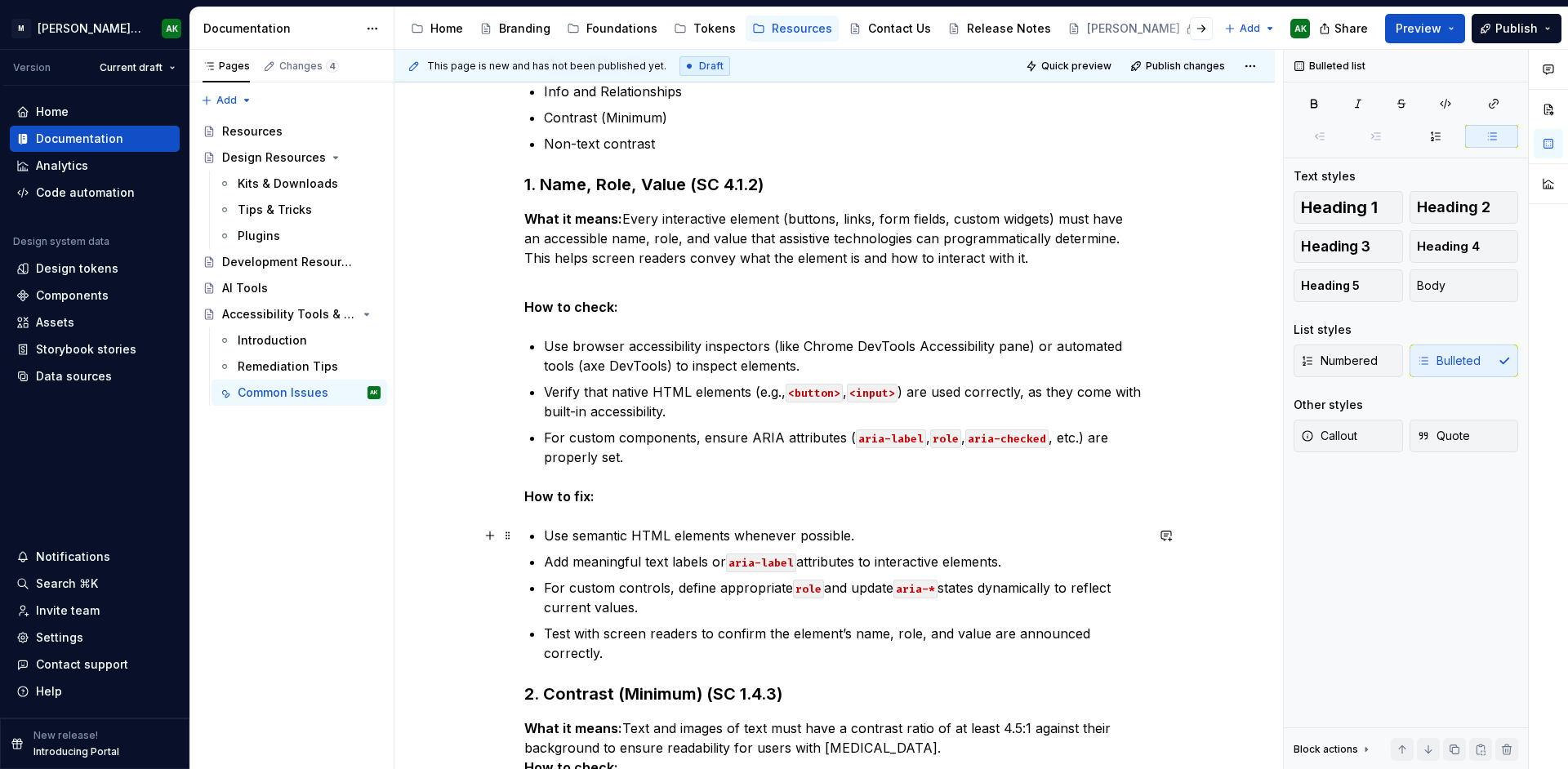
click at [546, 534] on p "Use semantic HTML elements whenever possible." at bounding box center [844, 536] width 601 height 20
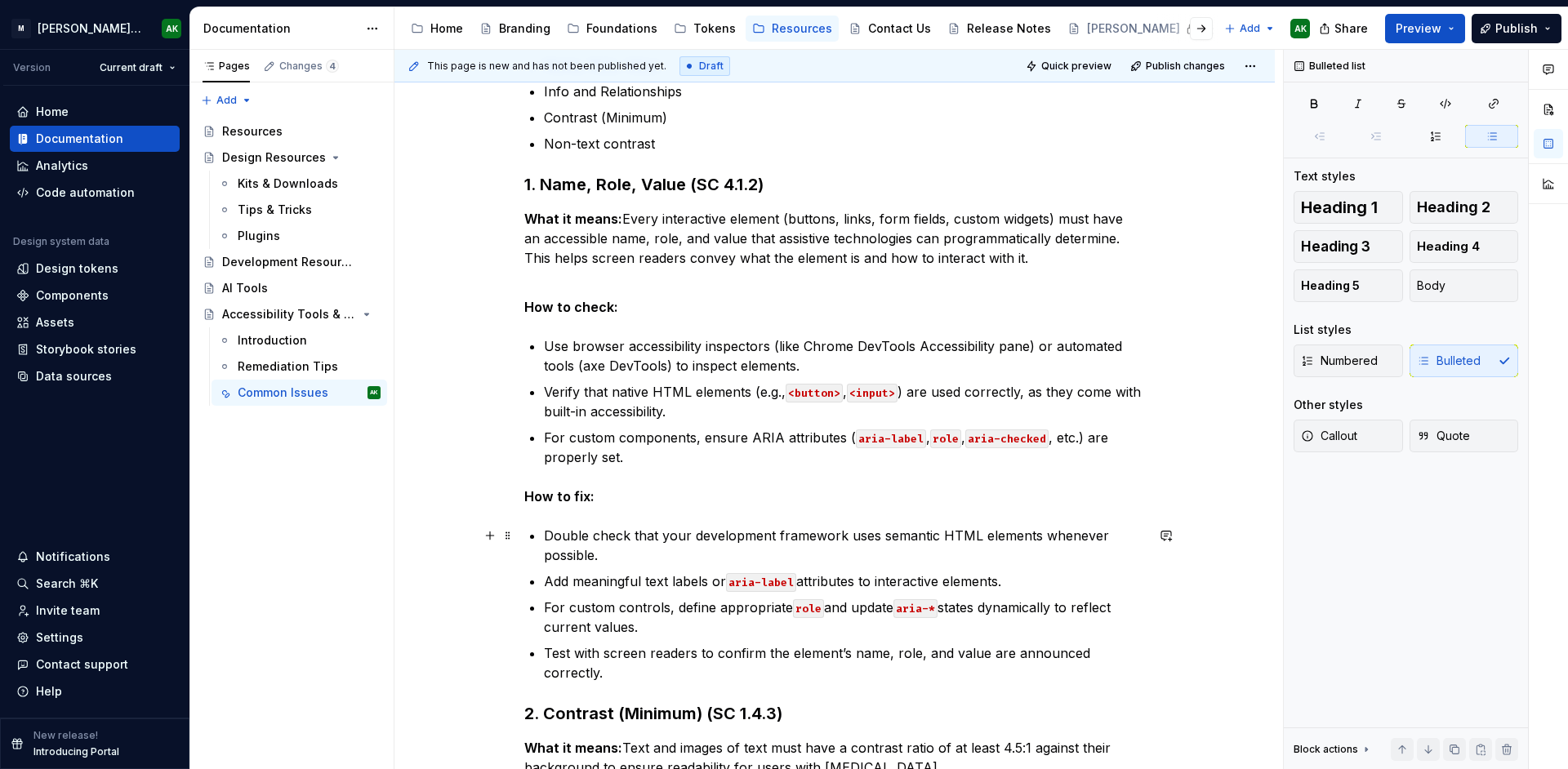
click at [666, 563] on p "Double check that your development framework uses semantic HTML elements whenev…" at bounding box center [844, 546] width 601 height 39
click at [544, 532] on li "Double check that your development framework uses semantic HTML elements whenev…" at bounding box center [844, 546] width 601 height 39
click at [660, 541] on p "Double check that your development framework uses semantic HTML elements whenev…" at bounding box center [844, 546] width 601 height 39
click at [803, 563] on p "Double check that your development framework uses semantic HTML elements whenev…" at bounding box center [844, 546] width 601 height 39
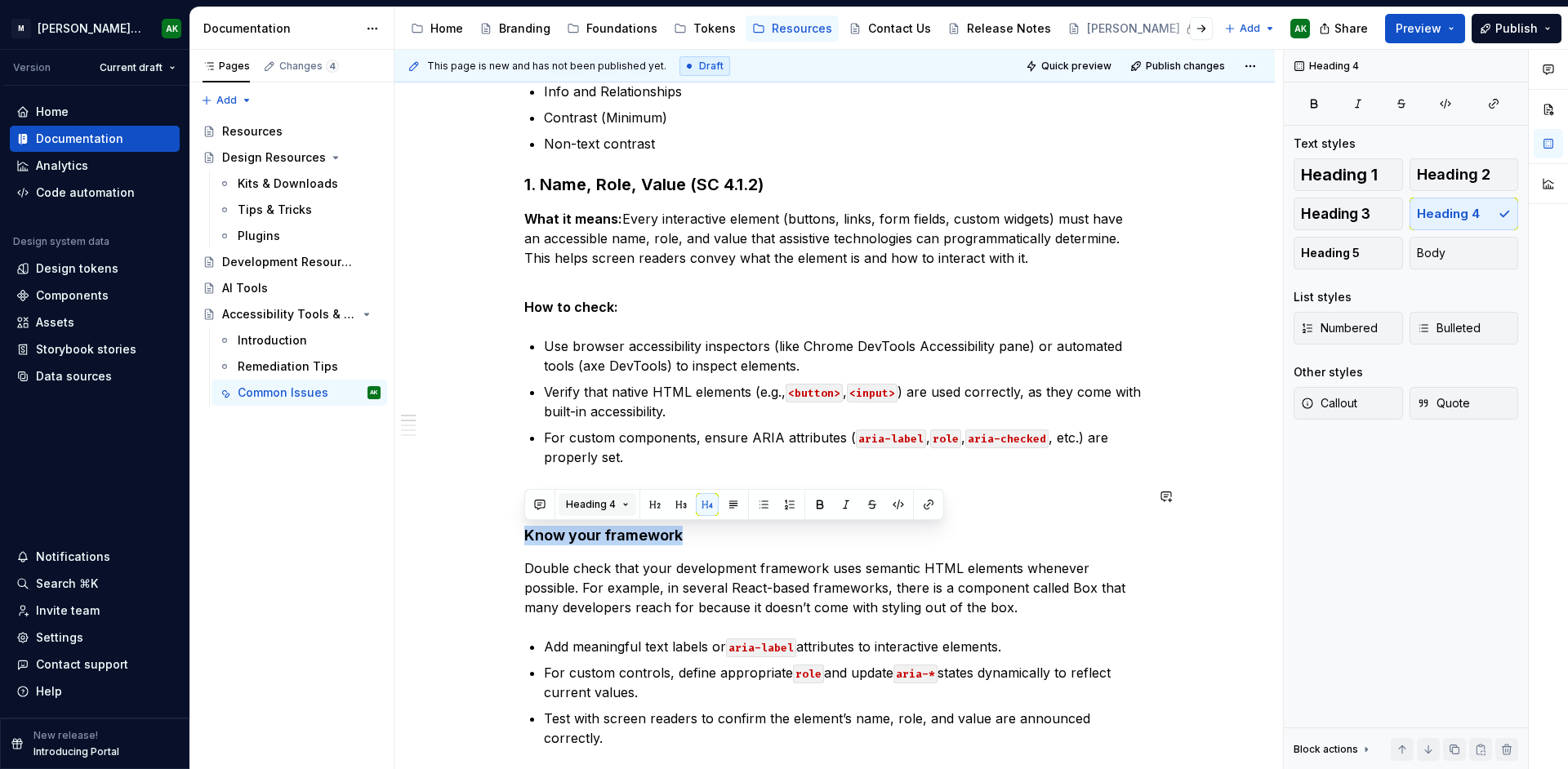
click at [582, 508] on span "Heading 4" at bounding box center [591, 505] width 50 height 13
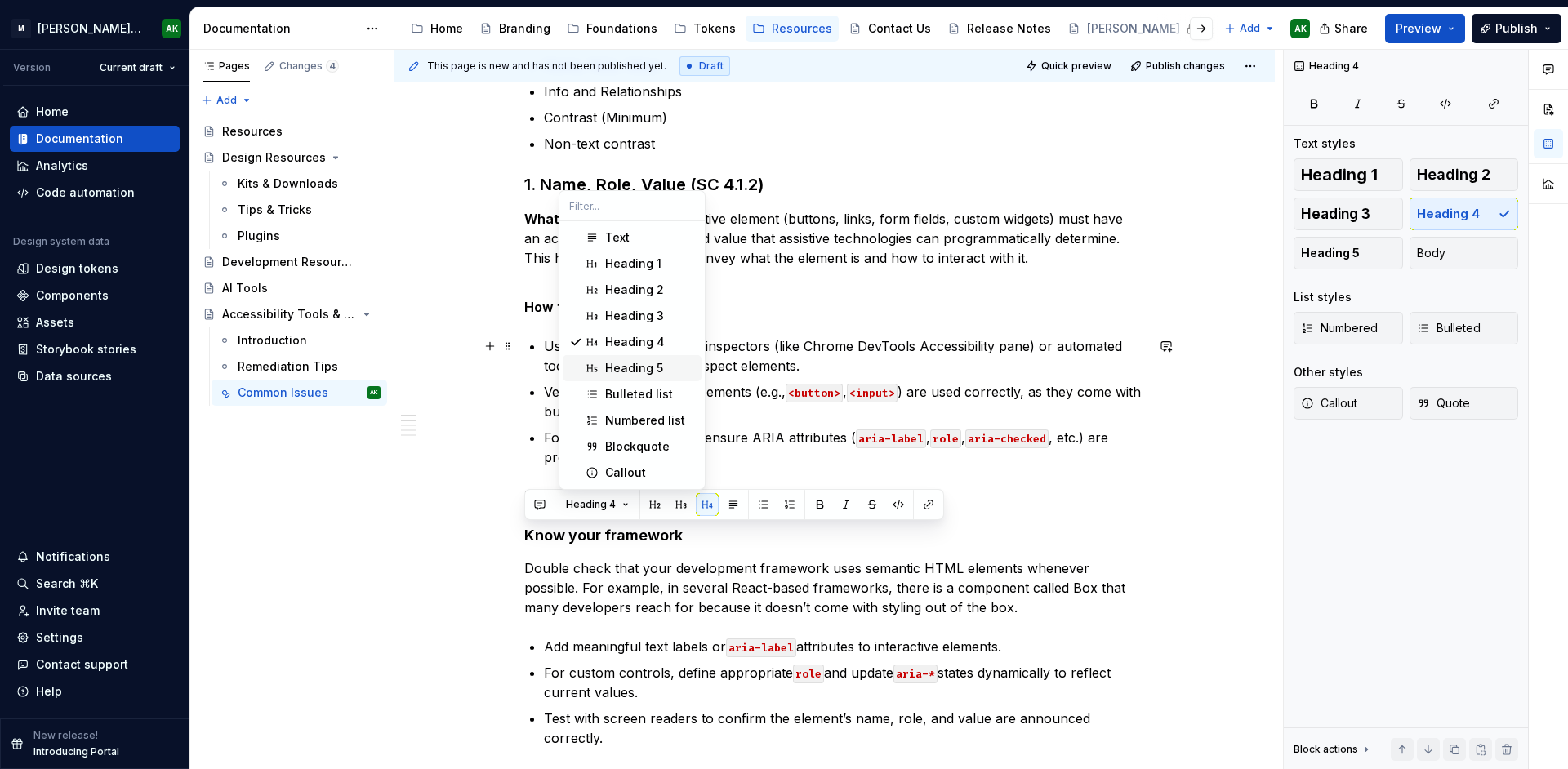
drag, startPoint x: 652, startPoint y: 363, endPoint x: 660, endPoint y: 362, distance: 8.1
click at [652, 363] on div "Heading 5" at bounding box center [634, 368] width 58 height 16
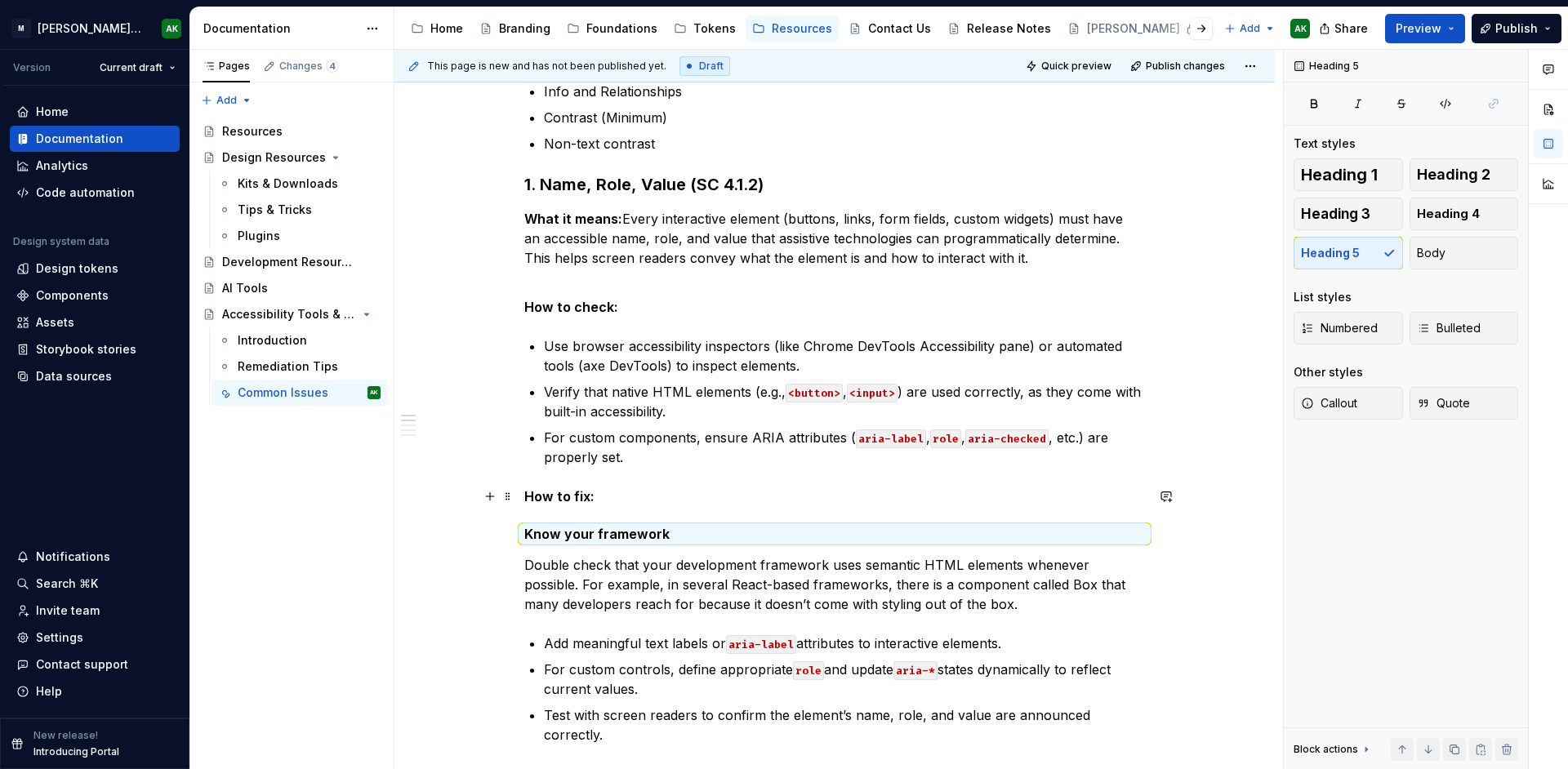
click at [570, 496] on strong "How to fix:" at bounding box center [559, 497] width 70 height 16
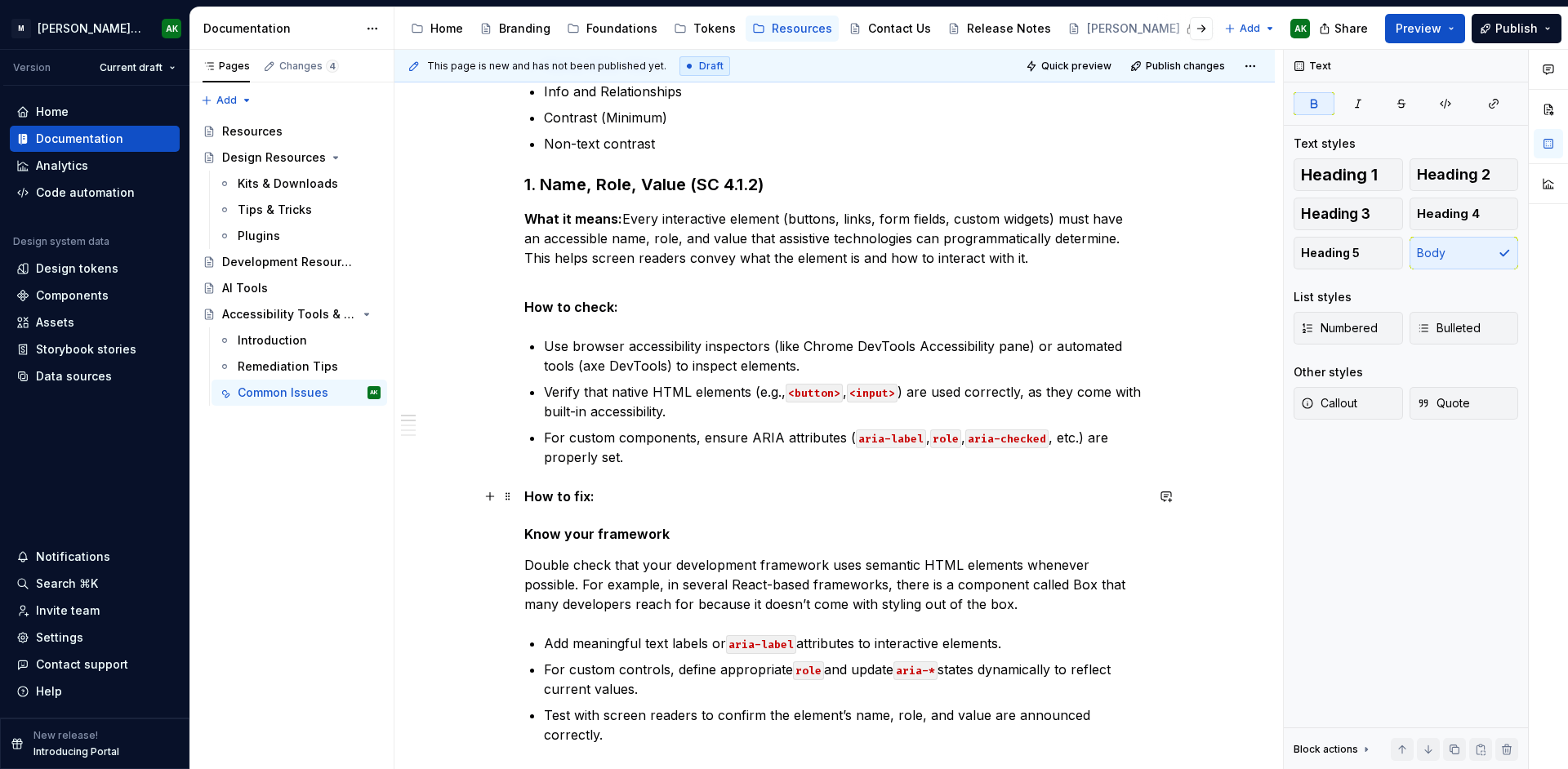
click at [570, 495] on strong "How to fix:" at bounding box center [559, 497] width 70 height 16
click at [675, 463] on button "button" at bounding box center [680, 466] width 23 height 23
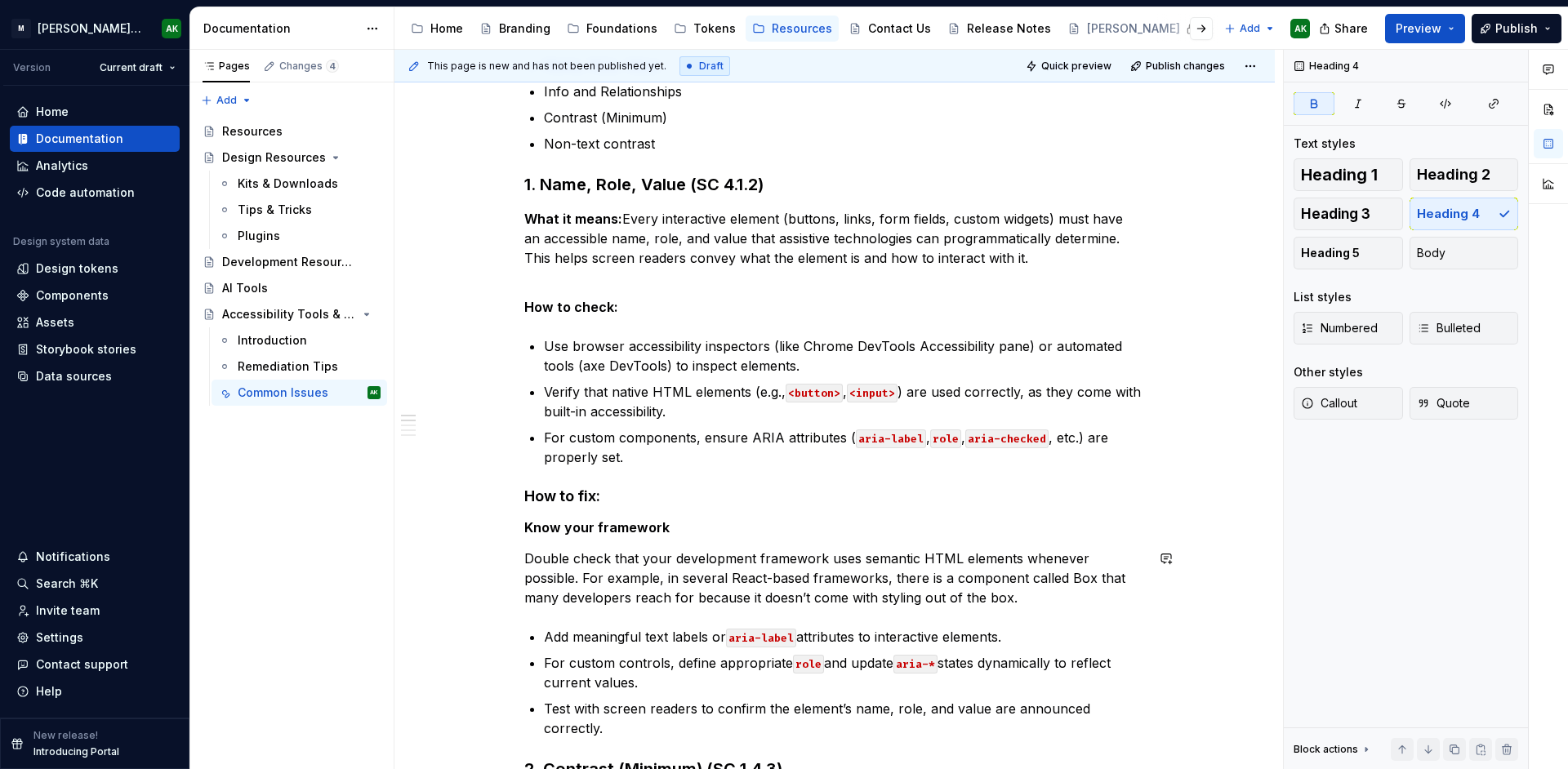
click at [936, 598] on p "Double check that your development framework uses semantic HTML elements whenev…" at bounding box center [834, 579] width 620 height 59
click at [924, 578] on p "Double check that your development framework uses semantic HTML elements whenev…" at bounding box center [834, 579] width 620 height 59
click at [643, 575] on p "Double check that your development framework uses semantic HTML elements whenev…" at bounding box center [834, 579] width 620 height 59
click at [987, 578] on p "Double check that your development framework uses semantic HTML elements whenev…" at bounding box center [834, 579] width 620 height 59
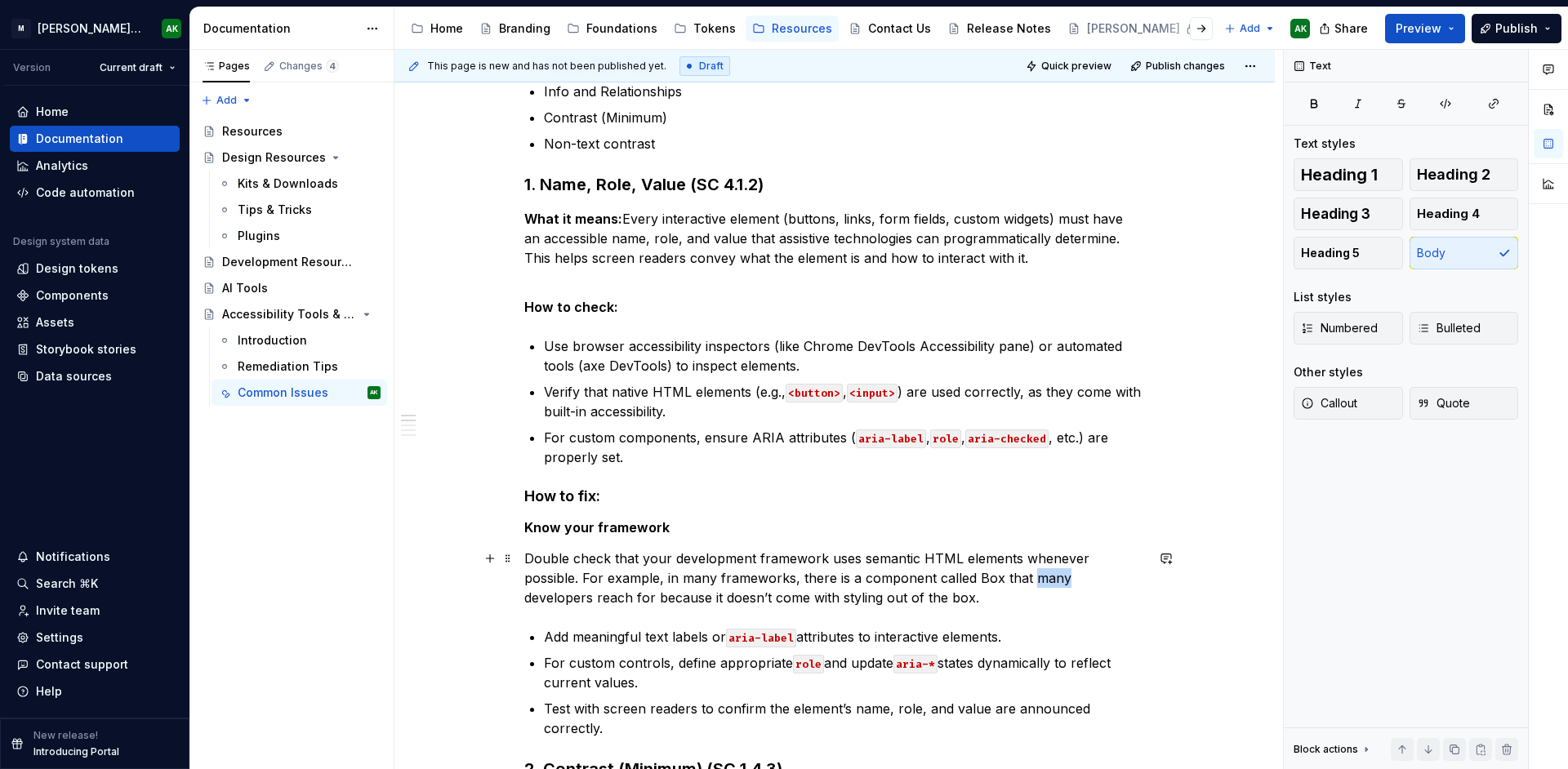
click at [987, 578] on p "Double check that your development framework uses semantic HTML elements whenev…" at bounding box center [834, 579] width 620 height 59
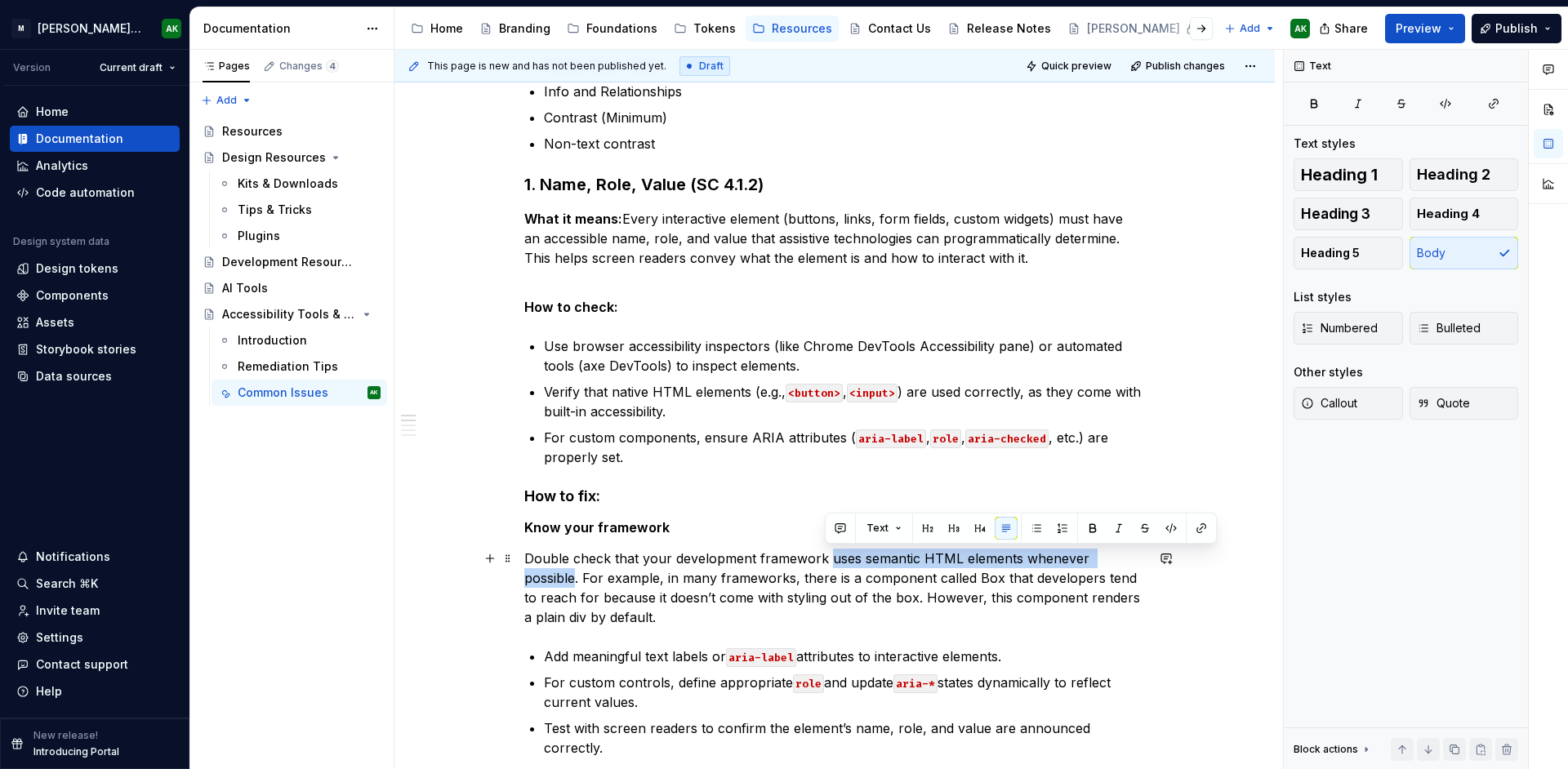
drag, startPoint x: 827, startPoint y: 559, endPoint x: 1125, endPoint y: 552, distance: 298.1
click at [1136, 553] on p "Double check that your development framework uses semantic HTML elements whenev…" at bounding box center [834, 588] width 620 height 78
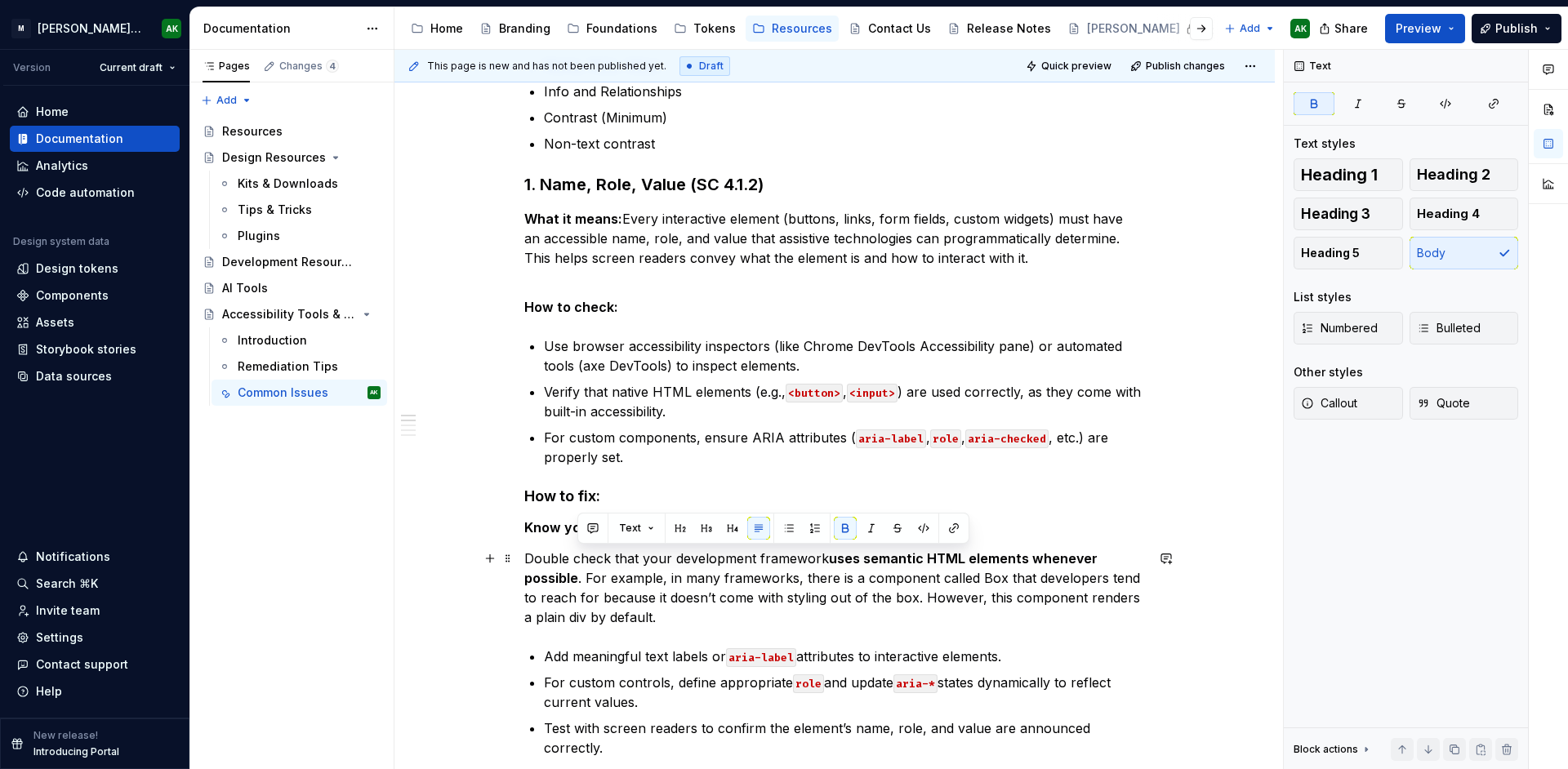
click at [688, 621] on p "Double check that your development framework uses semantic HTML elements whenev…" at bounding box center [834, 588] width 620 height 78
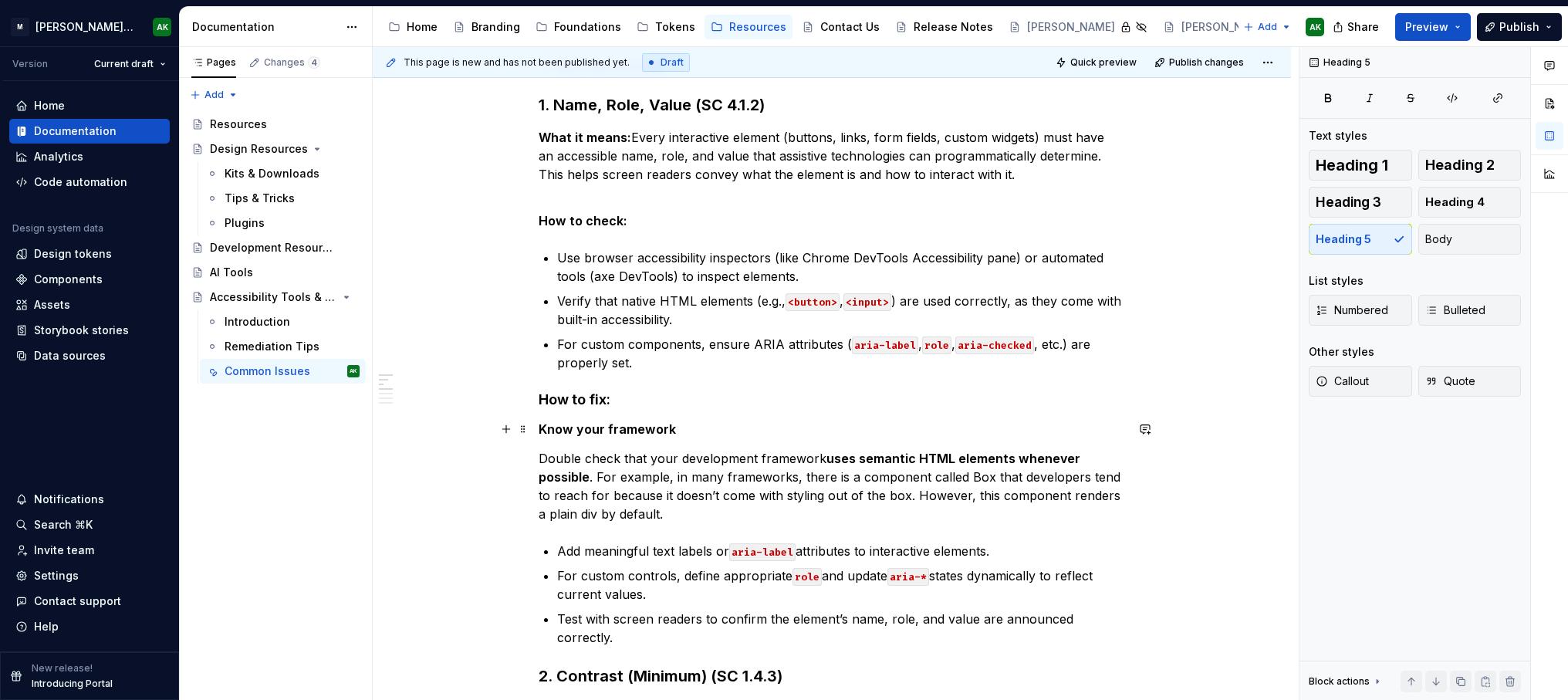
click at [673, 430] on h5 "Know your framework" at bounding box center [832, 429] width 586 height 15
click at [812, 511] on p "Double check that your development framework uses semantic HTML elements whenev…" at bounding box center [832, 486] width 586 height 74
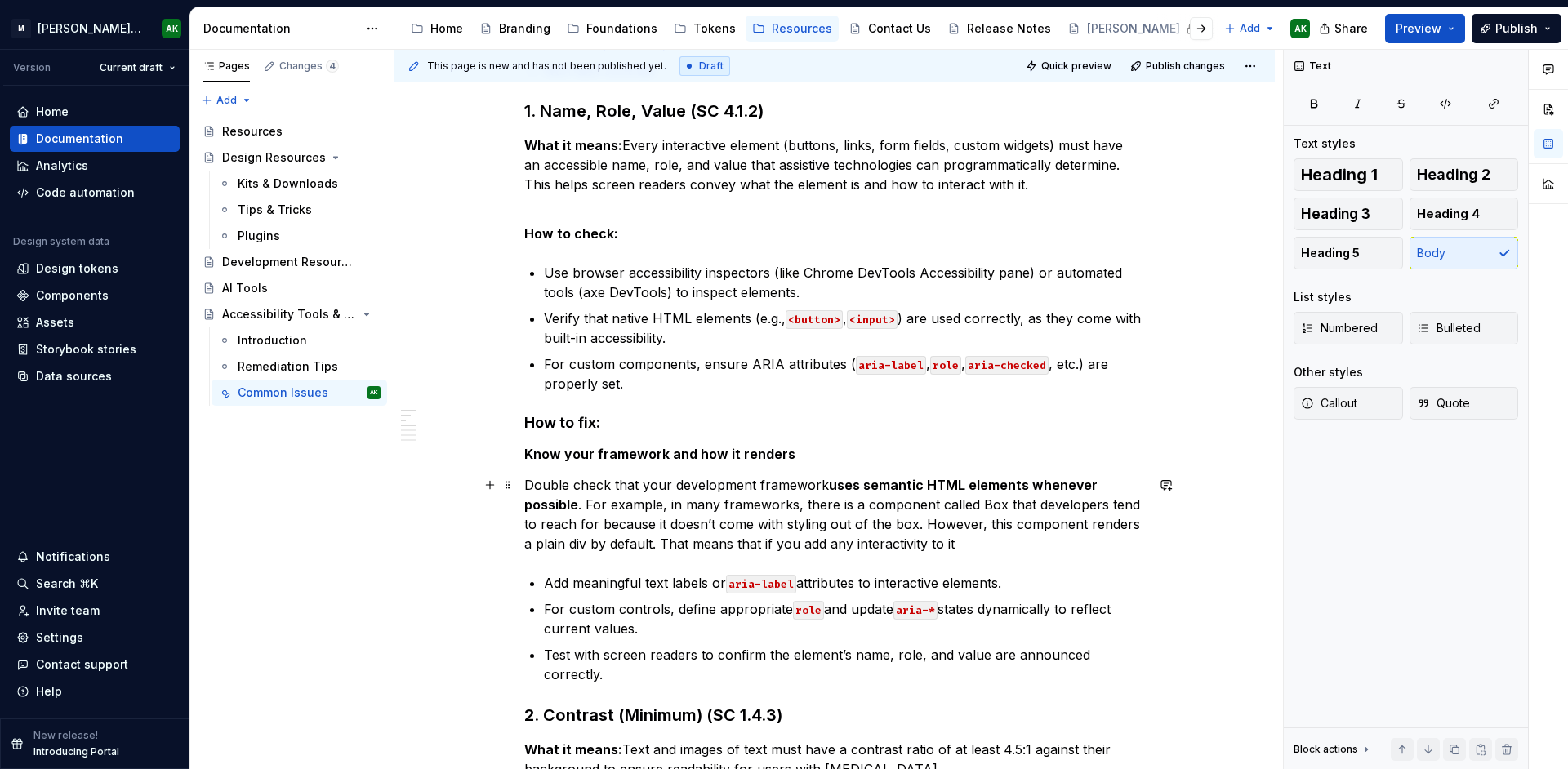
click at [969, 542] on p "Double check that your development framework uses semantic HTML elements whenev…" at bounding box center [834, 514] width 620 height 78
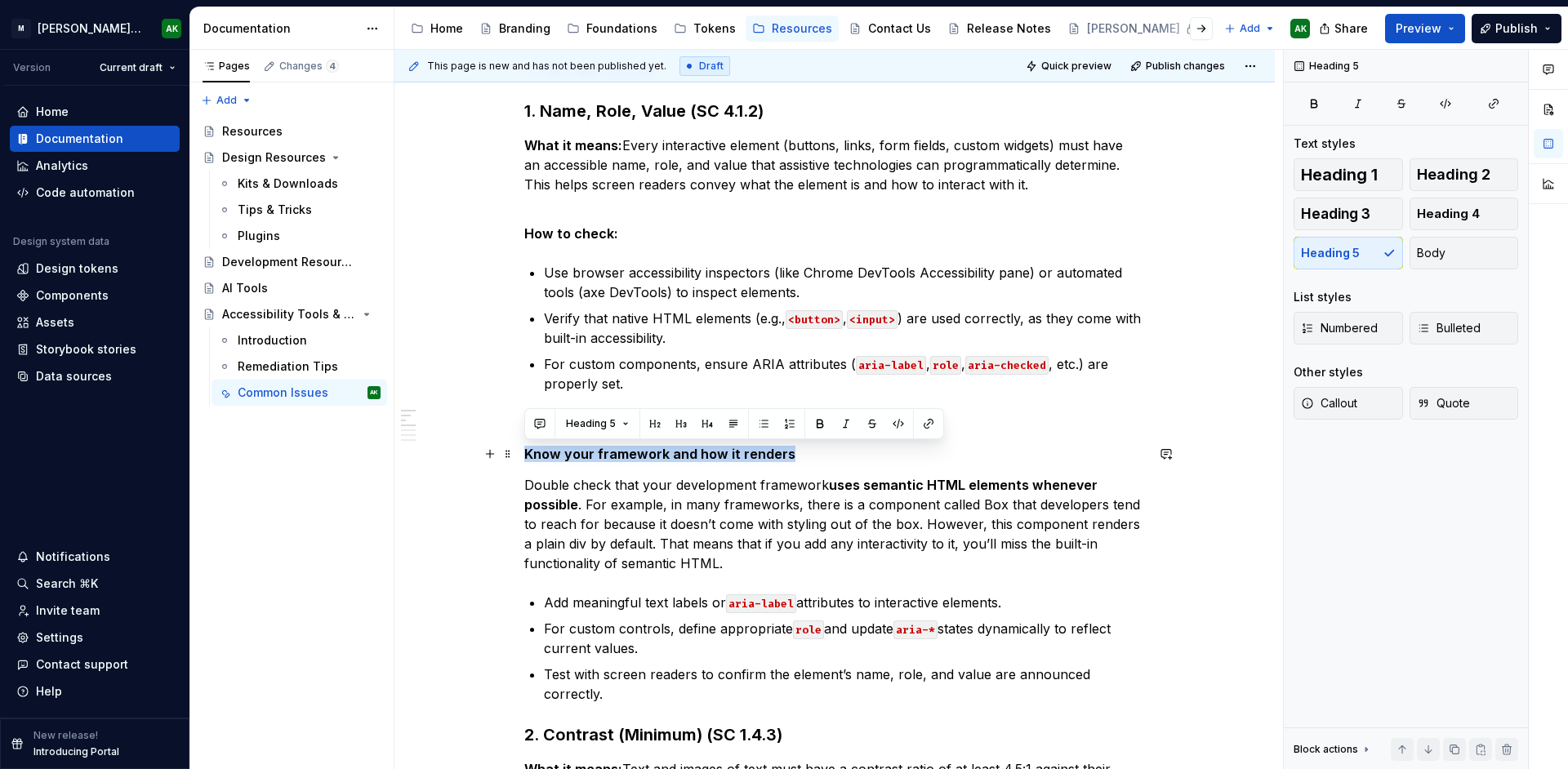
drag, startPoint x: 785, startPoint y: 456, endPoint x: 519, endPoint y: 452, distance: 266.0
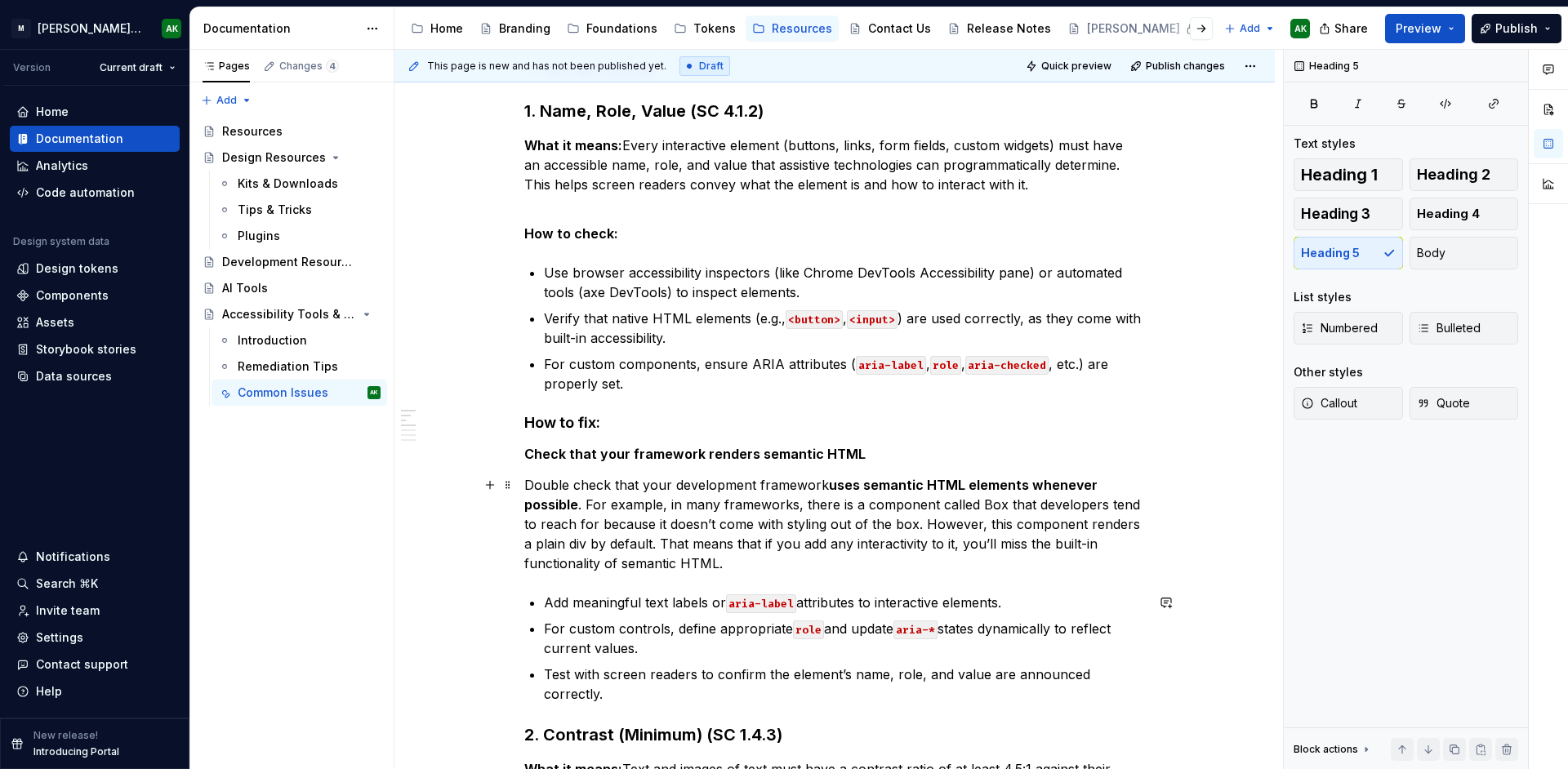
click at [770, 571] on p "Double check that your development framework uses semantic HTML elements whenev…" at bounding box center [834, 524] width 620 height 98
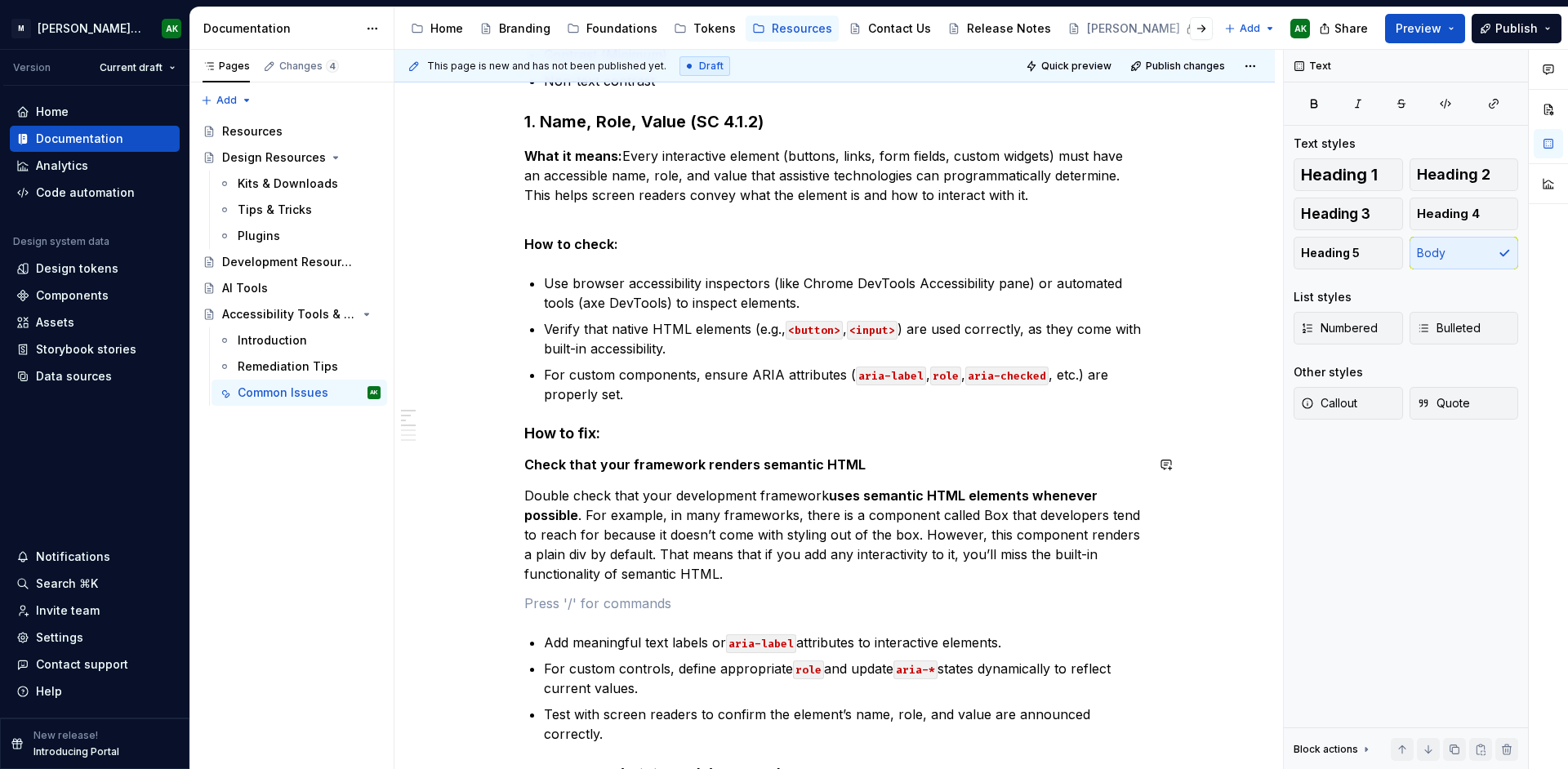
scroll to position [368, 0]
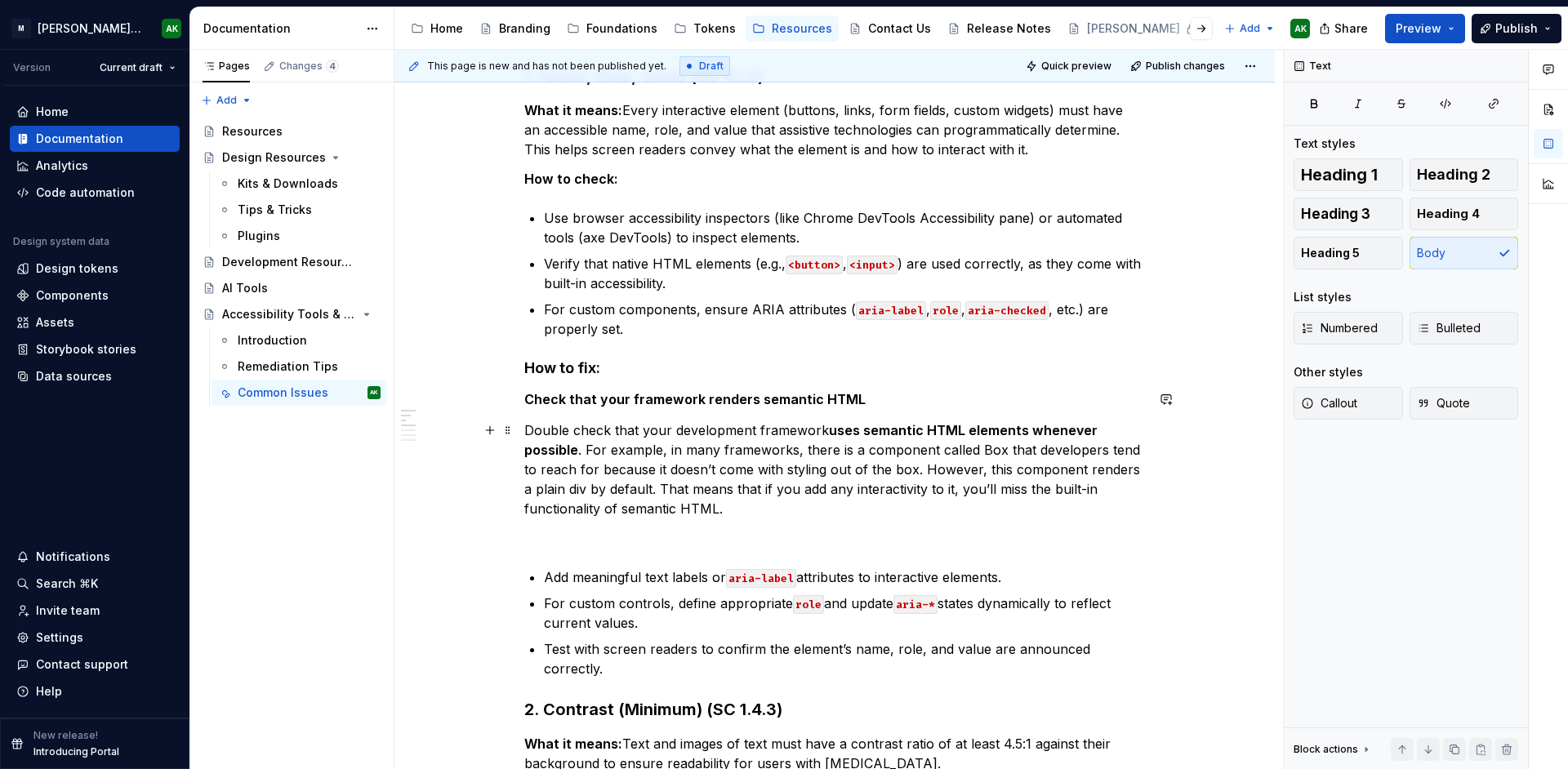
scroll to position [417, 0]
drag, startPoint x: 699, startPoint y: 546, endPoint x: 709, endPoint y: 541, distance: 11.2
click at [699, 546] on p at bounding box center [834, 537] width 620 height 20
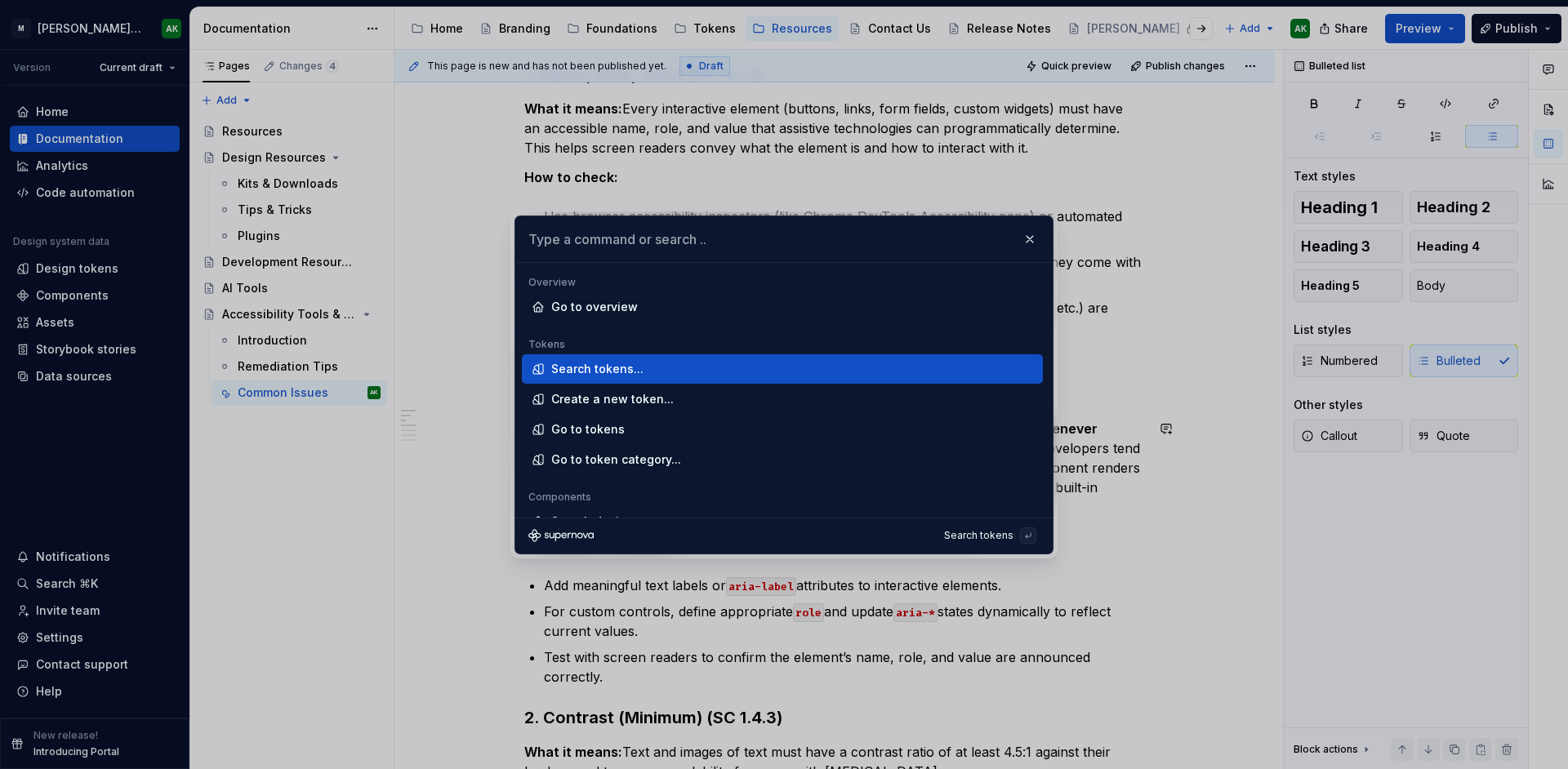
click at [1131, 523] on body "[PERSON_NAME] Design System AK Version Current draft Home Documentation Analyti…" at bounding box center [784, 384] width 1568 height 769
type textarea "*"
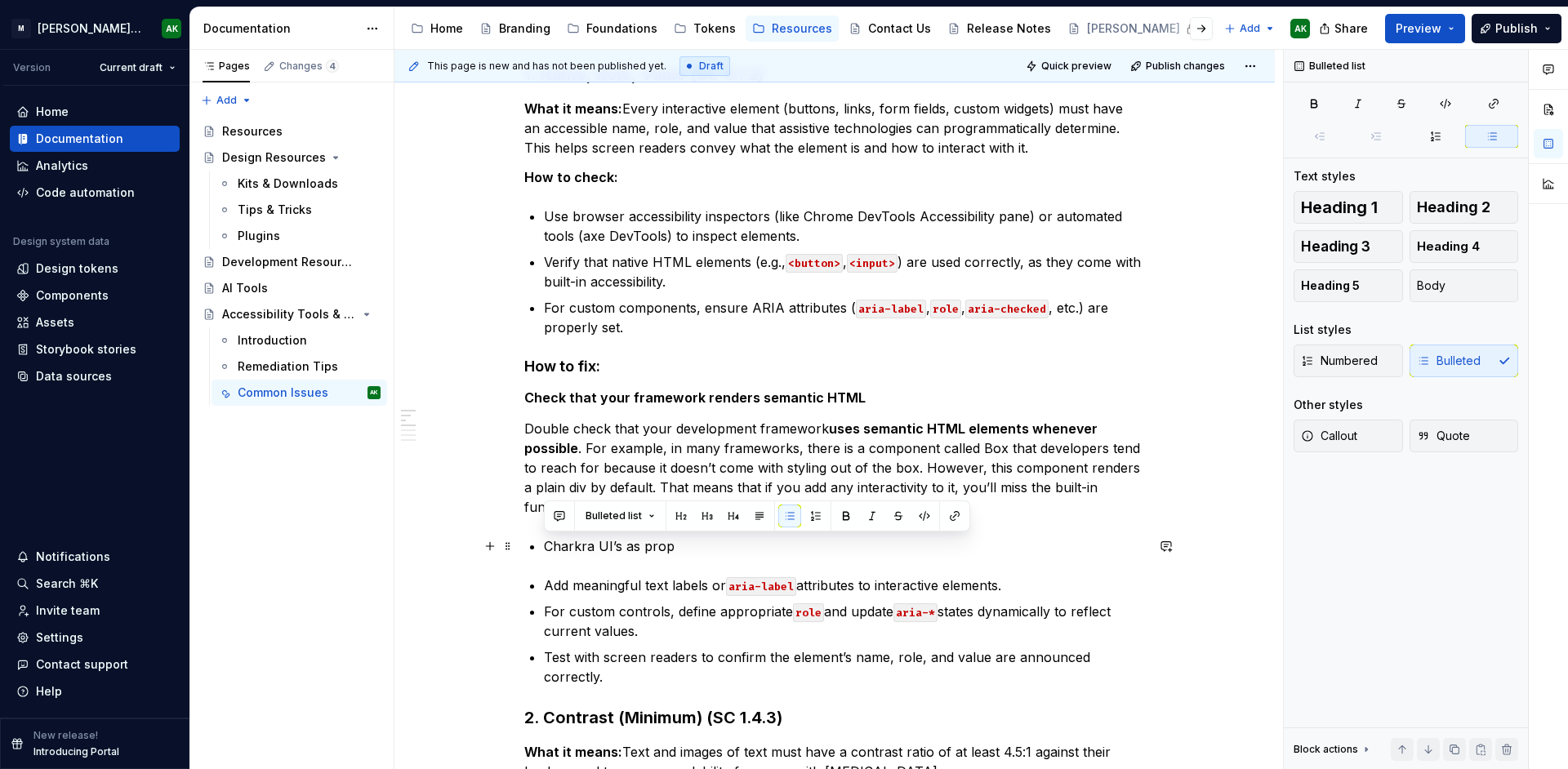
click at [621, 543] on p "Charkra UI’s as prop" at bounding box center [844, 546] width 601 height 20
click at [949, 514] on button "button" at bounding box center [955, 516] width 23 height 23
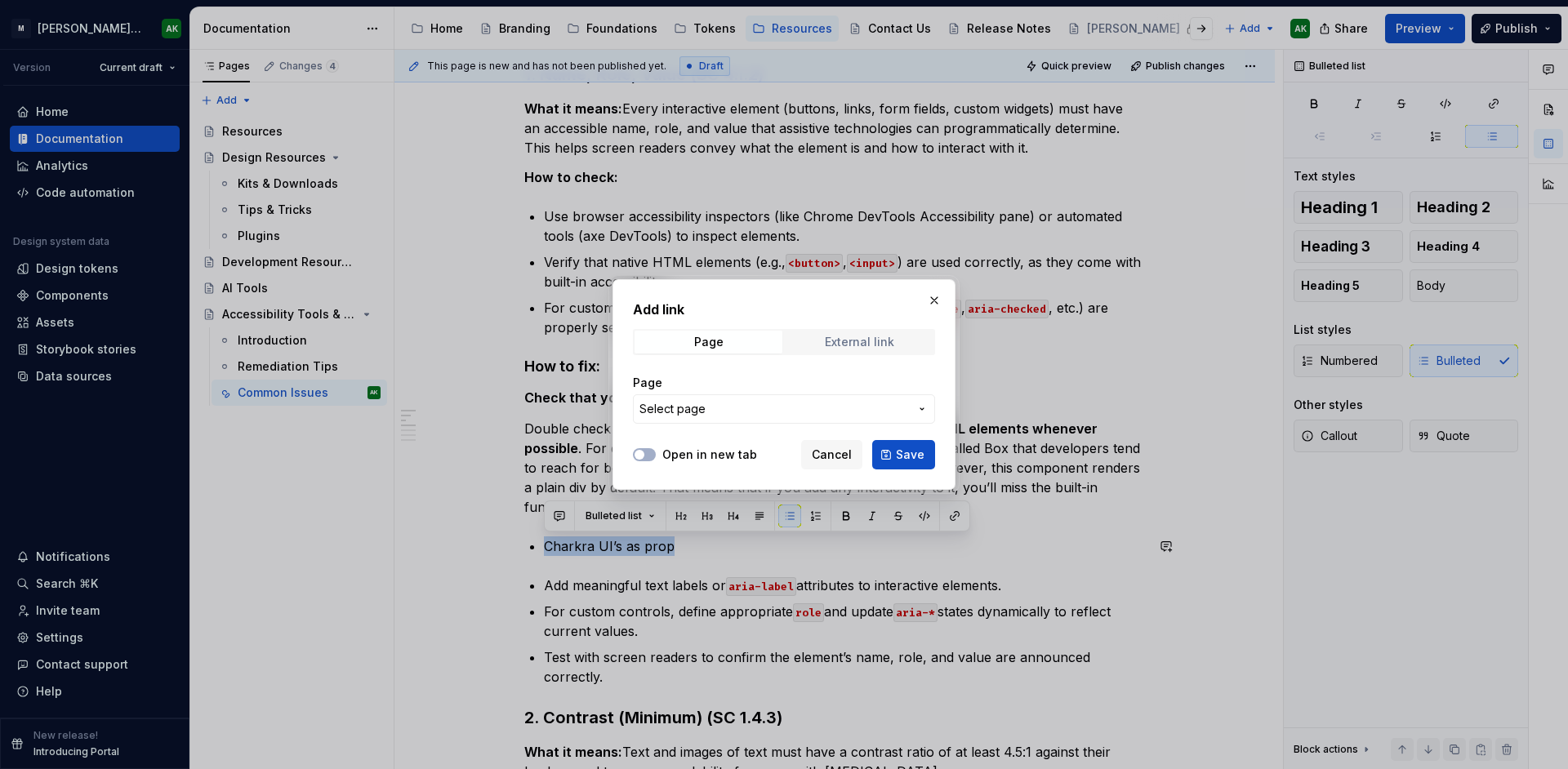
click at [836, 343] on div "External link" at bounding box center [860, 342] width 69 height 13
click at [683, 410] on input "URL" at bounding box center [784, 409] width 303 height 29
paste input "[URL][DOMAIN_NAME]"
type input "[URL][DOMAIN_NAME]"
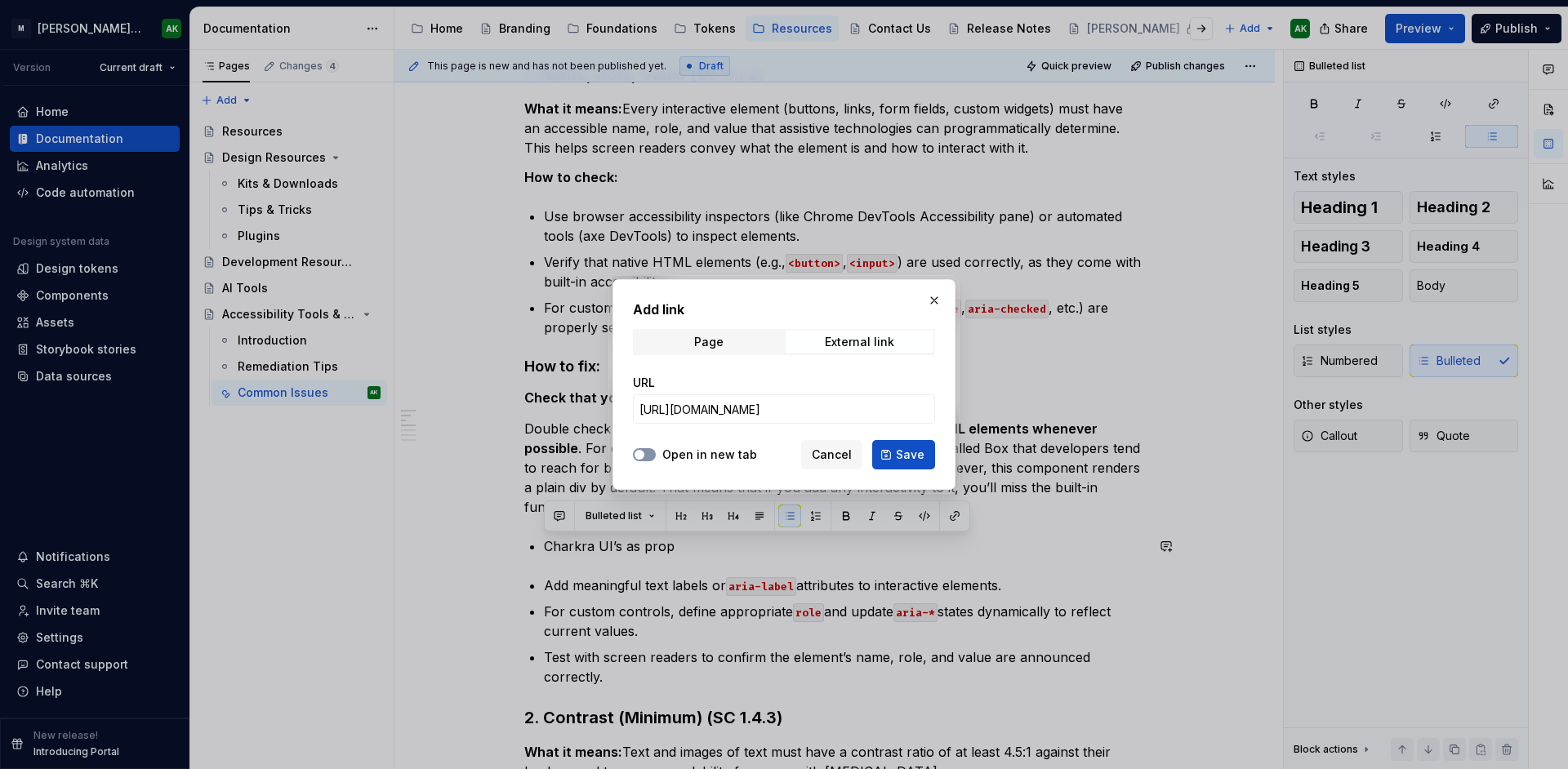
click at [653, 451] on button "Open in new tab" at bounding box center [644, 455] width 23 height 13
click at [902, 450] on span "Save" at bounding box center [910, 455] width 28 height 16
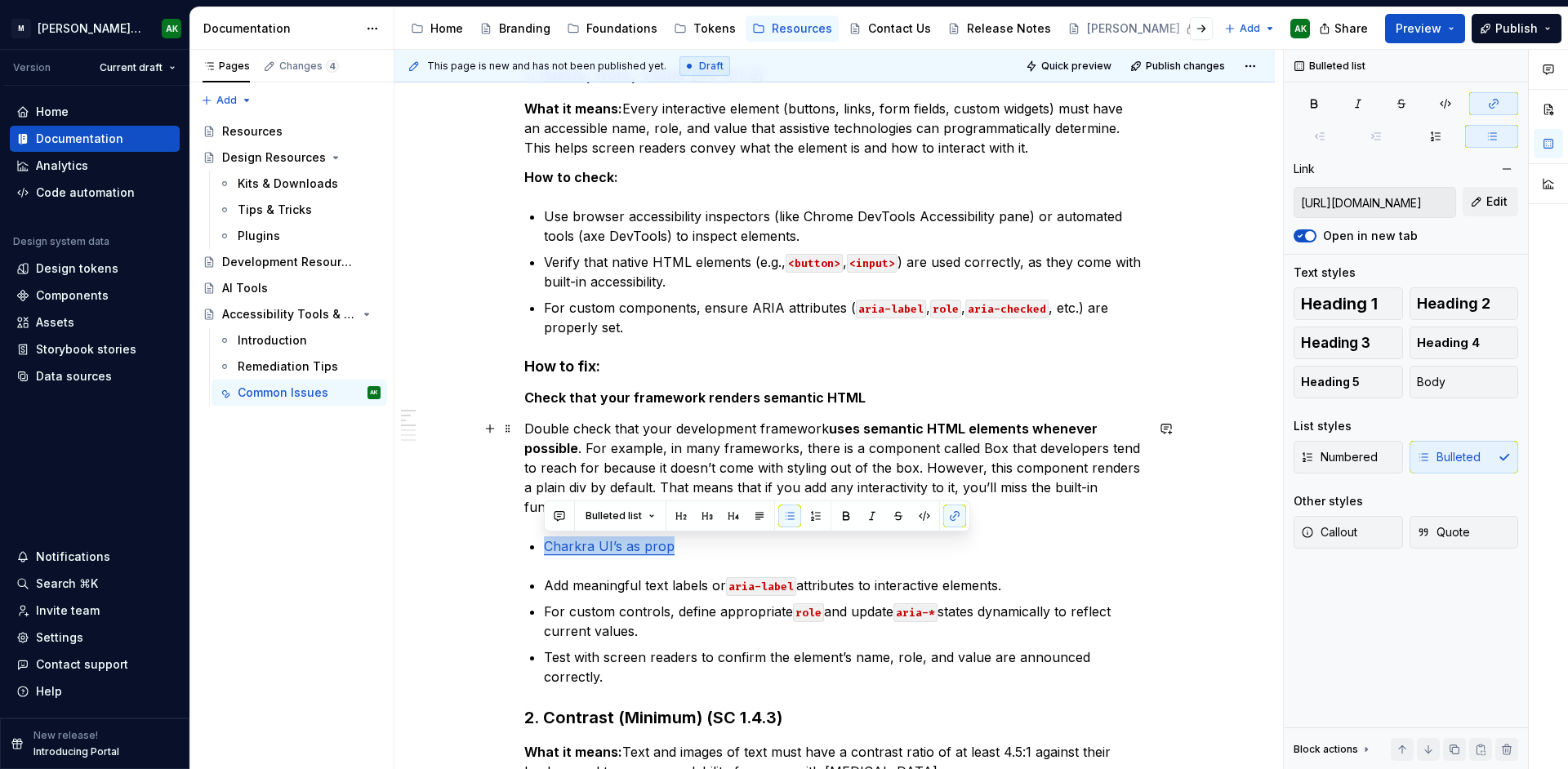
scroll to position [417, 0]
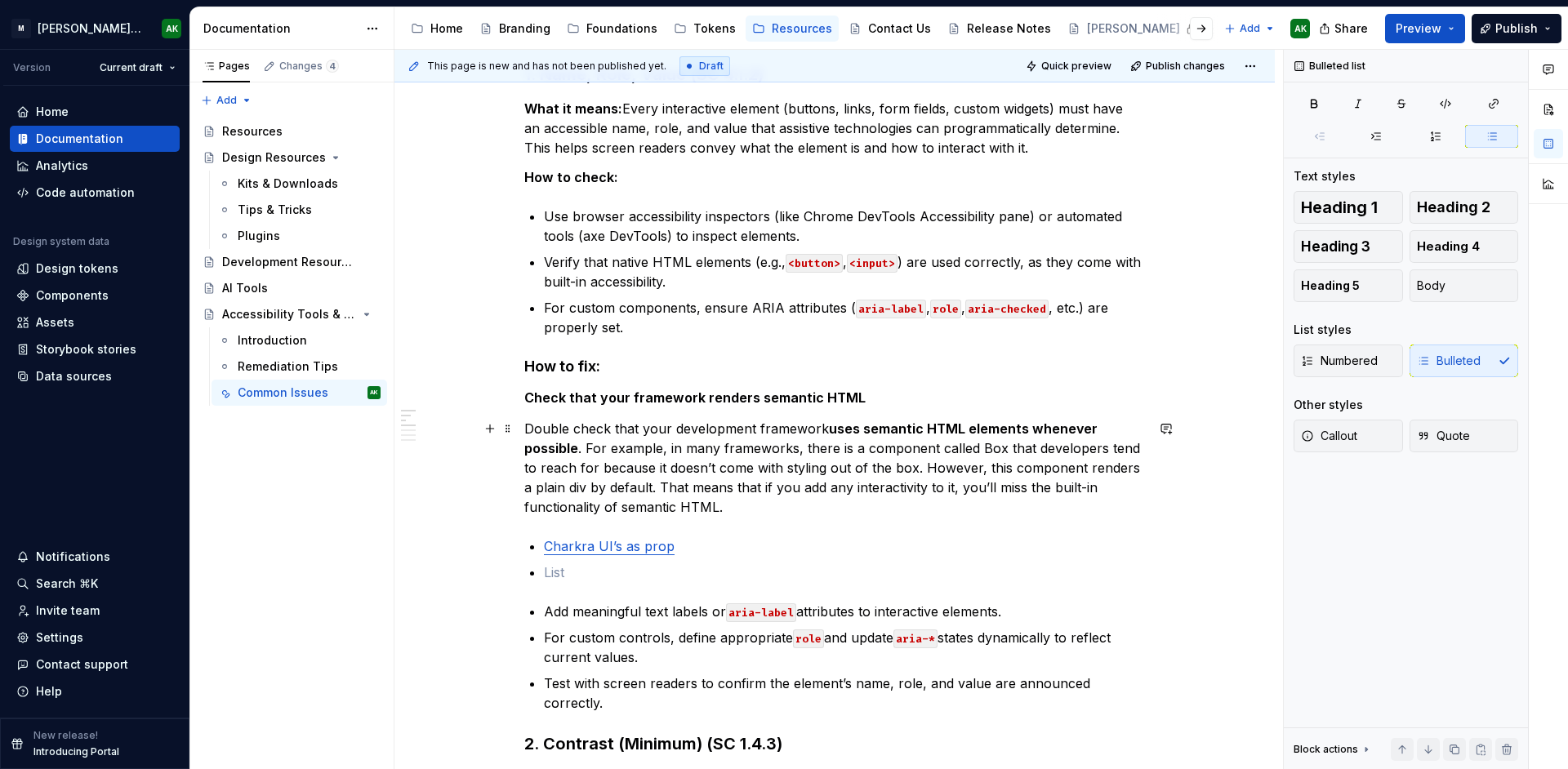
type textarea "*"
click at [544, 546] on li "Charkra UI’s as prop" at bounding box center [844, 546] width 601 height 20
click at [562, 563] on p at bounding box center [844, 572] width 601 height 20
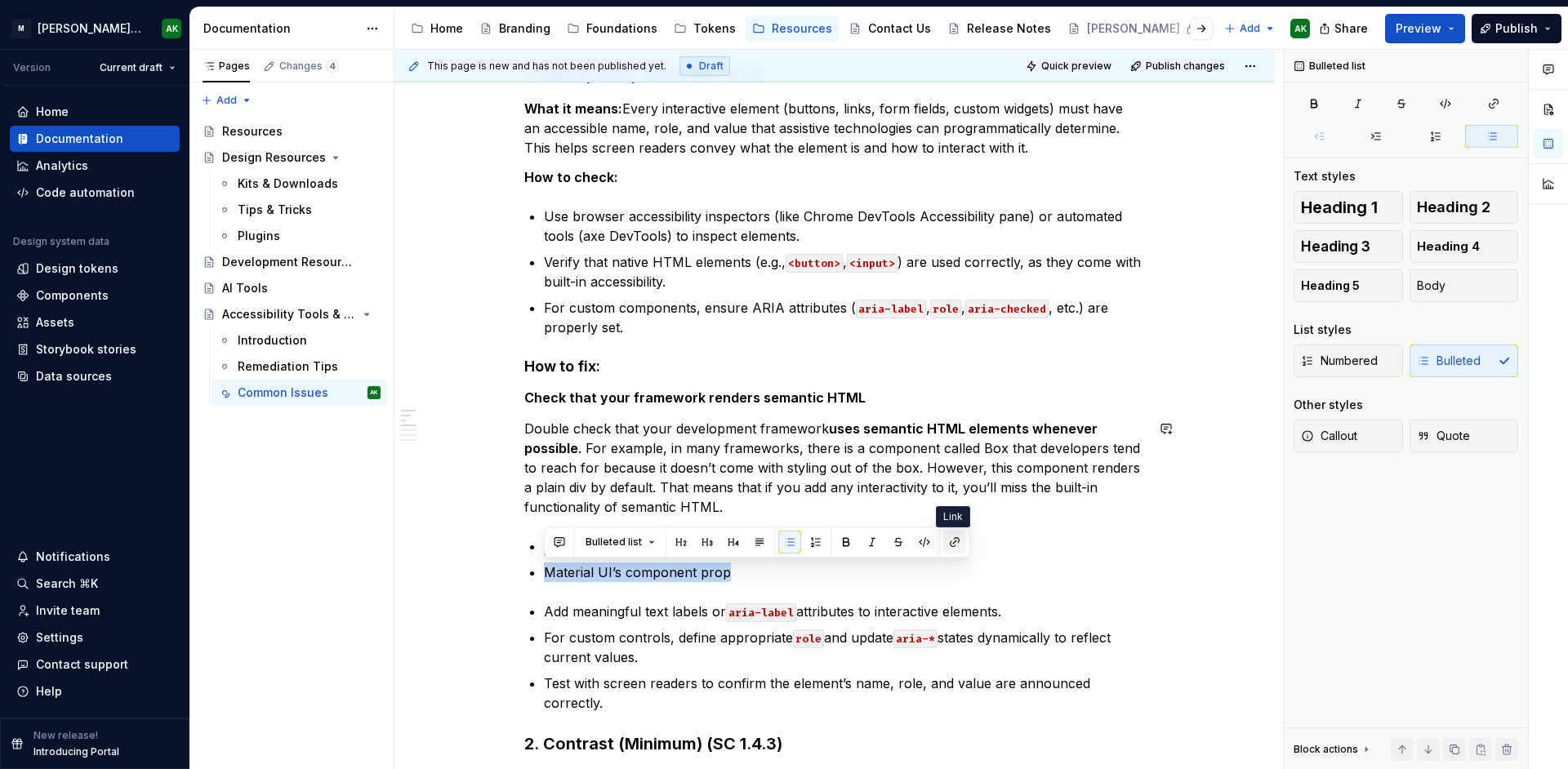
click at [949, 538] on button "button" at bounding box center [955, 543] width 23 height 23
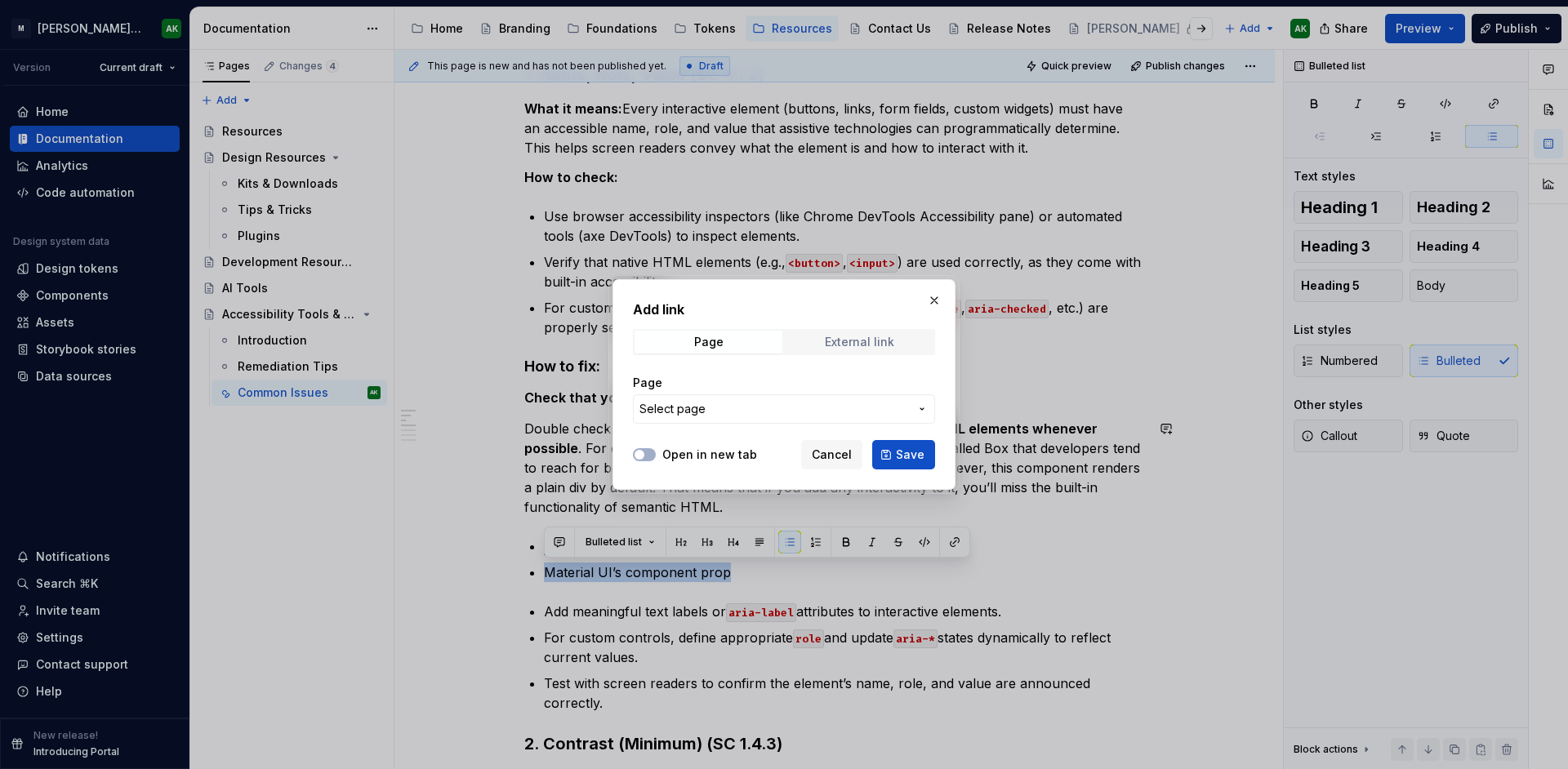
drag, startPoint x: 882, startPoint y: 339, endPoint x: 869, endPoint y: 352, distance: 18.4
click at [881, 339] on div "External link" at bounding box center [860, 342] width 69 height 13
click at [743, 410] on input "URL" at bounding box center [784, 409] width 303 height 29
paste input "[URL][DOMAIN_NAME]"
type input "[URL][DOMAIN_NAME]"
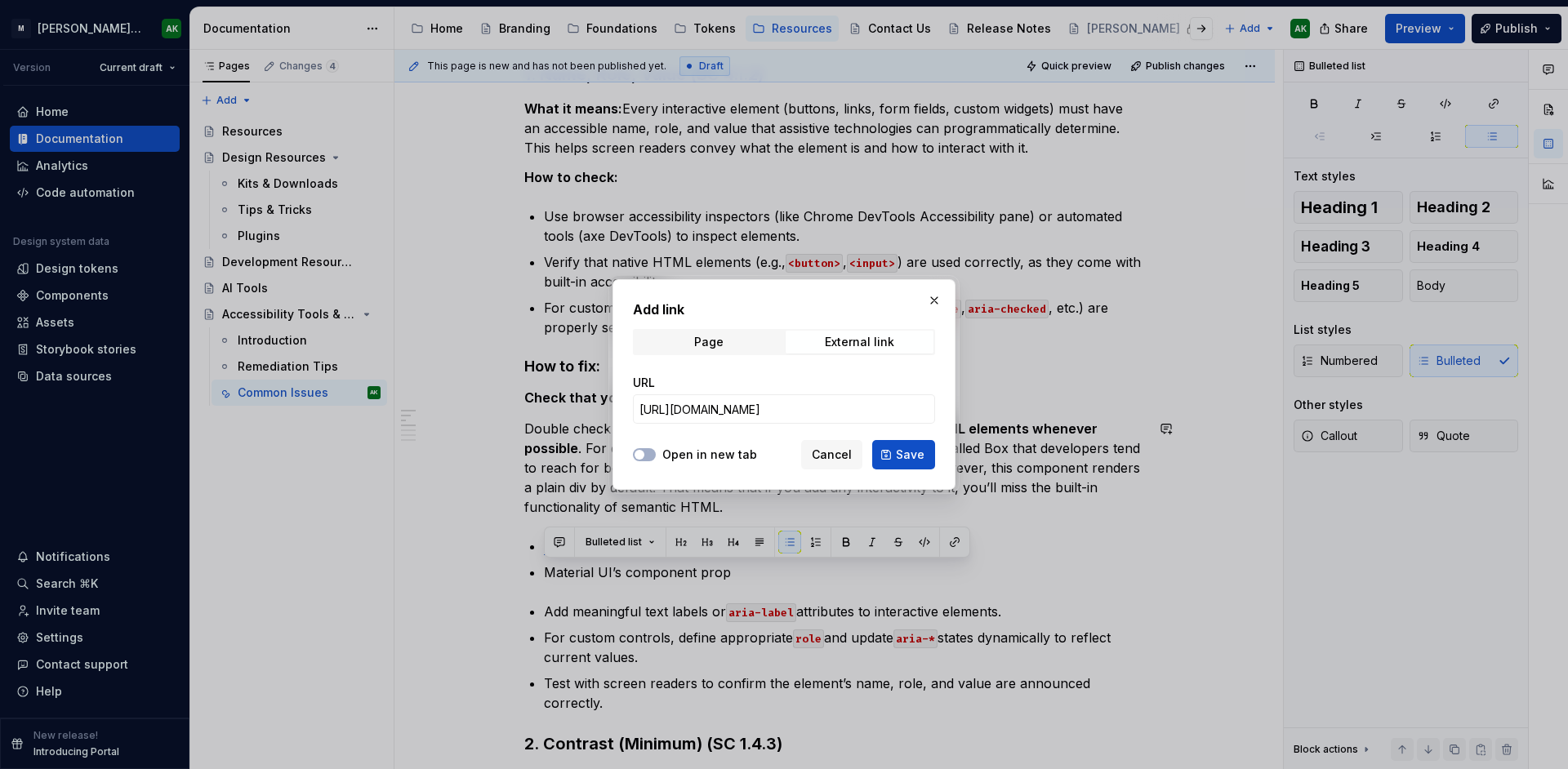
click at [657, 454] on div "Open in new tab" at bounding box center [694, 455] width 124 height 16
click at [643, 454] on span "button" at bounding box center [639, 455] width 10 height 10
click at [915, 457] on span "Save" at bounding box center [910, 455] width 28 height 16
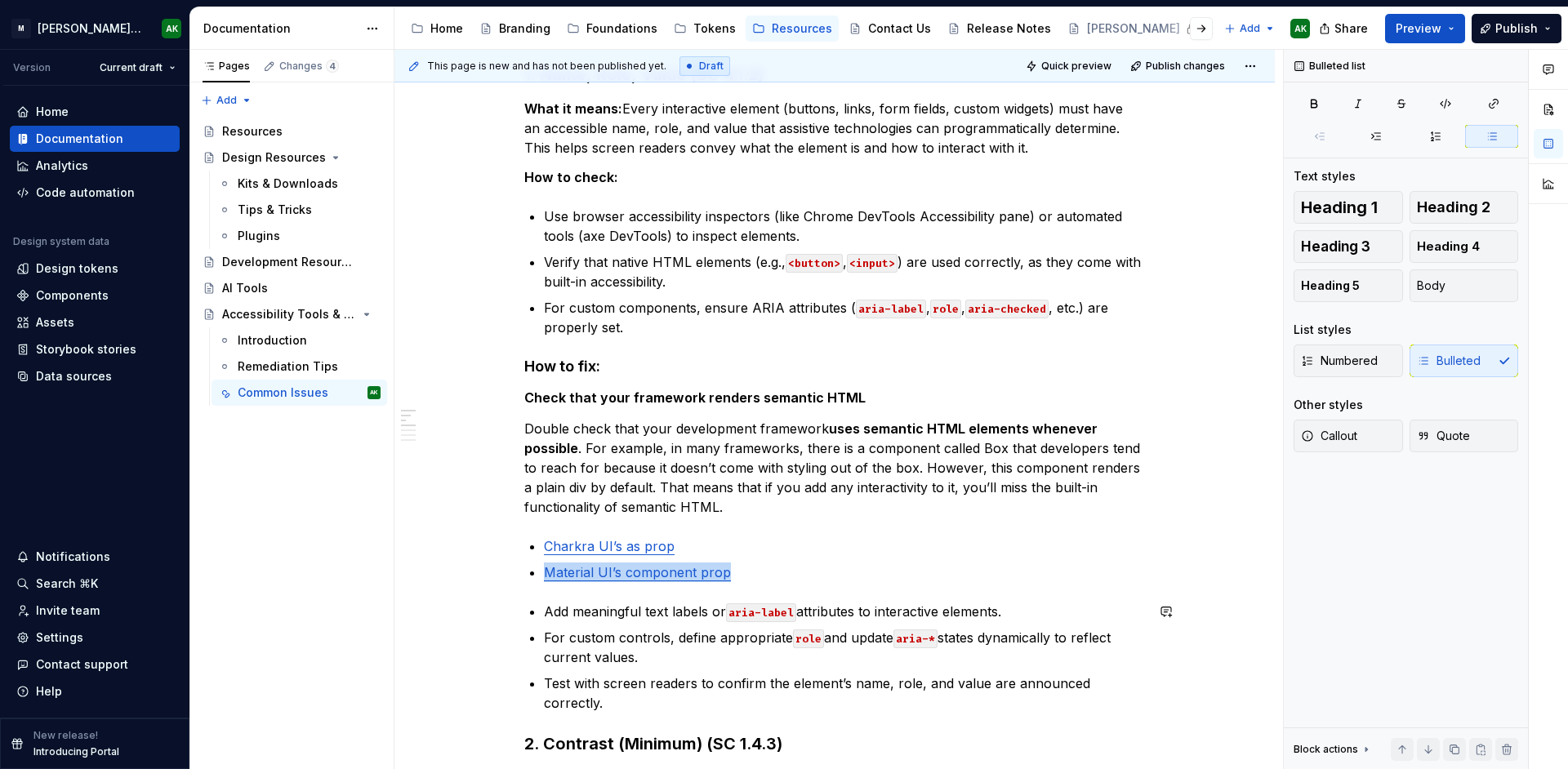
click at [740, 503] on p "Double check that your development framework uses semantic HTML elements whenev…" at bounding box center [834, 468] width 620 height 98
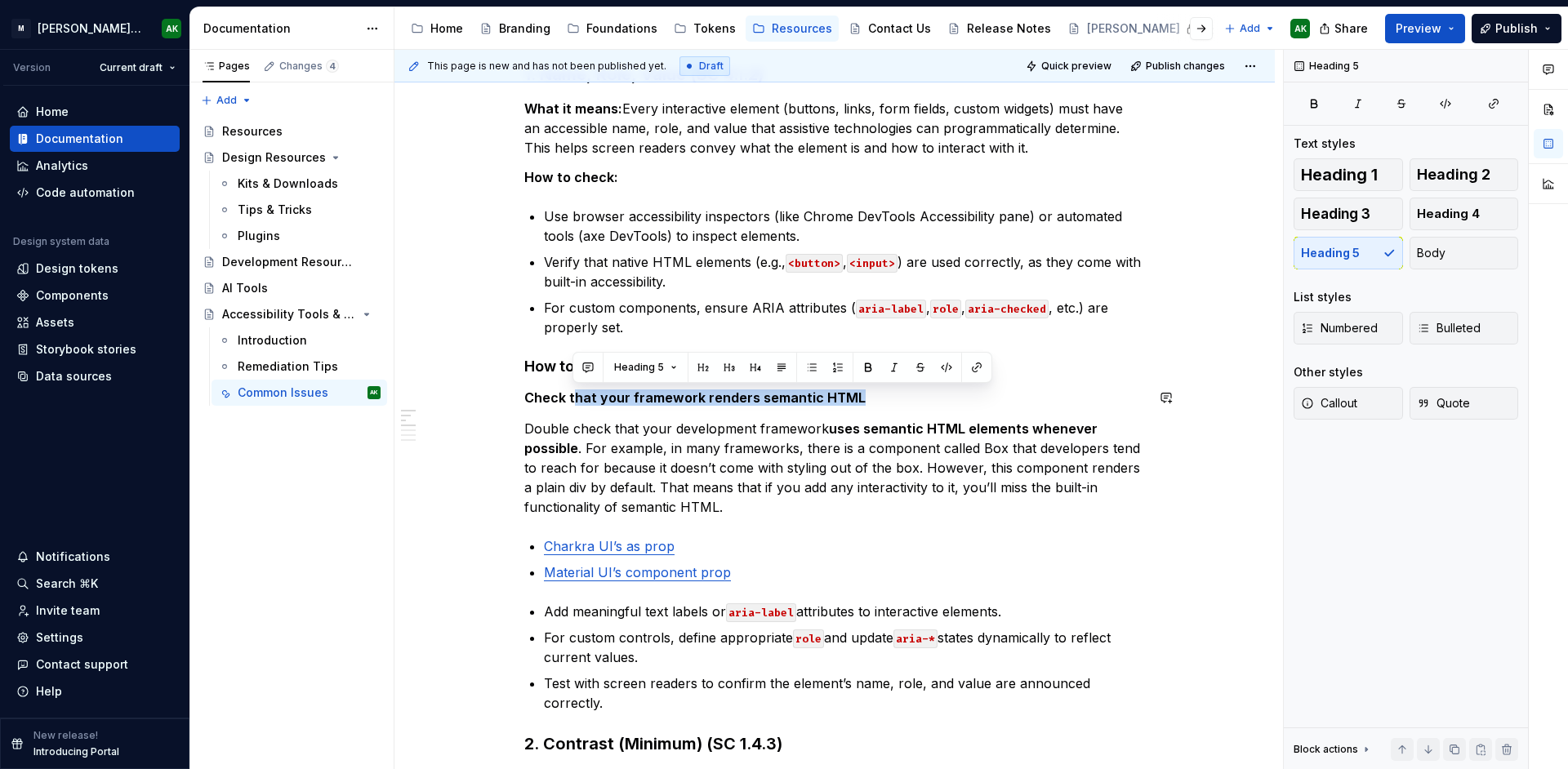
drag, startPoint x: 571, startPoint y: 398, endPoint x: 752, endPoint y: 409, distance: 181.3
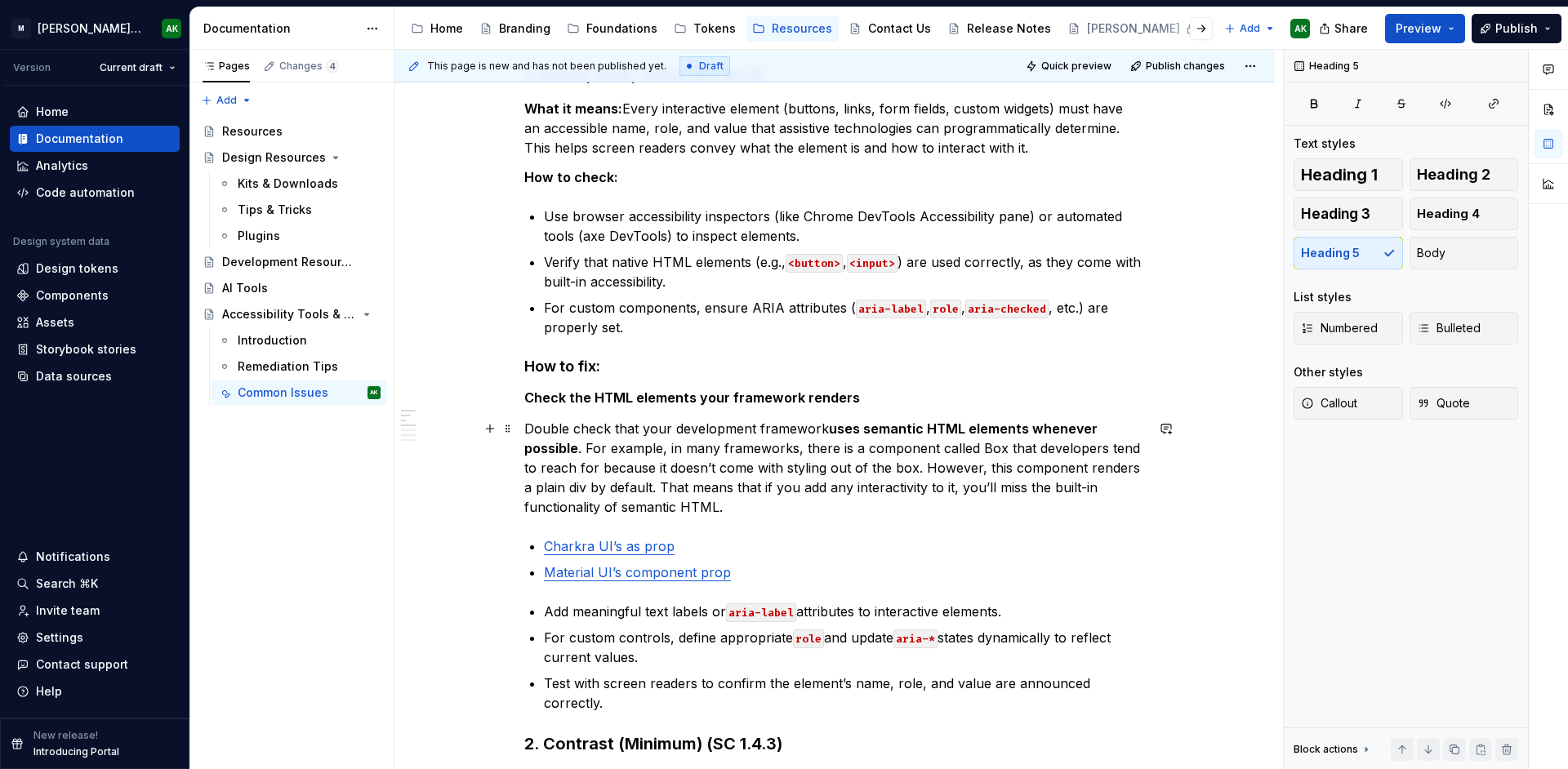
click at [699, 462] on p "Double check that your development framework uses semantic HTML elements whenev…" at bounding box center [834, 468] width 620 height 98
click at [817, 492] on p "Double check that your development framework uses semantic HTML elements whenev…" at bounding box center [834, 468] width 620 height 98
click at [692, 447] on p "Double check that your development framework uses semantic HTML elements whenev…" at bounding box center [834, 468] width 620 height 98
click at [918, 499] on p "Double check that your development framework uses semantic HTML elements whenev…" at bounding box center [834, 468] width 620 height 98
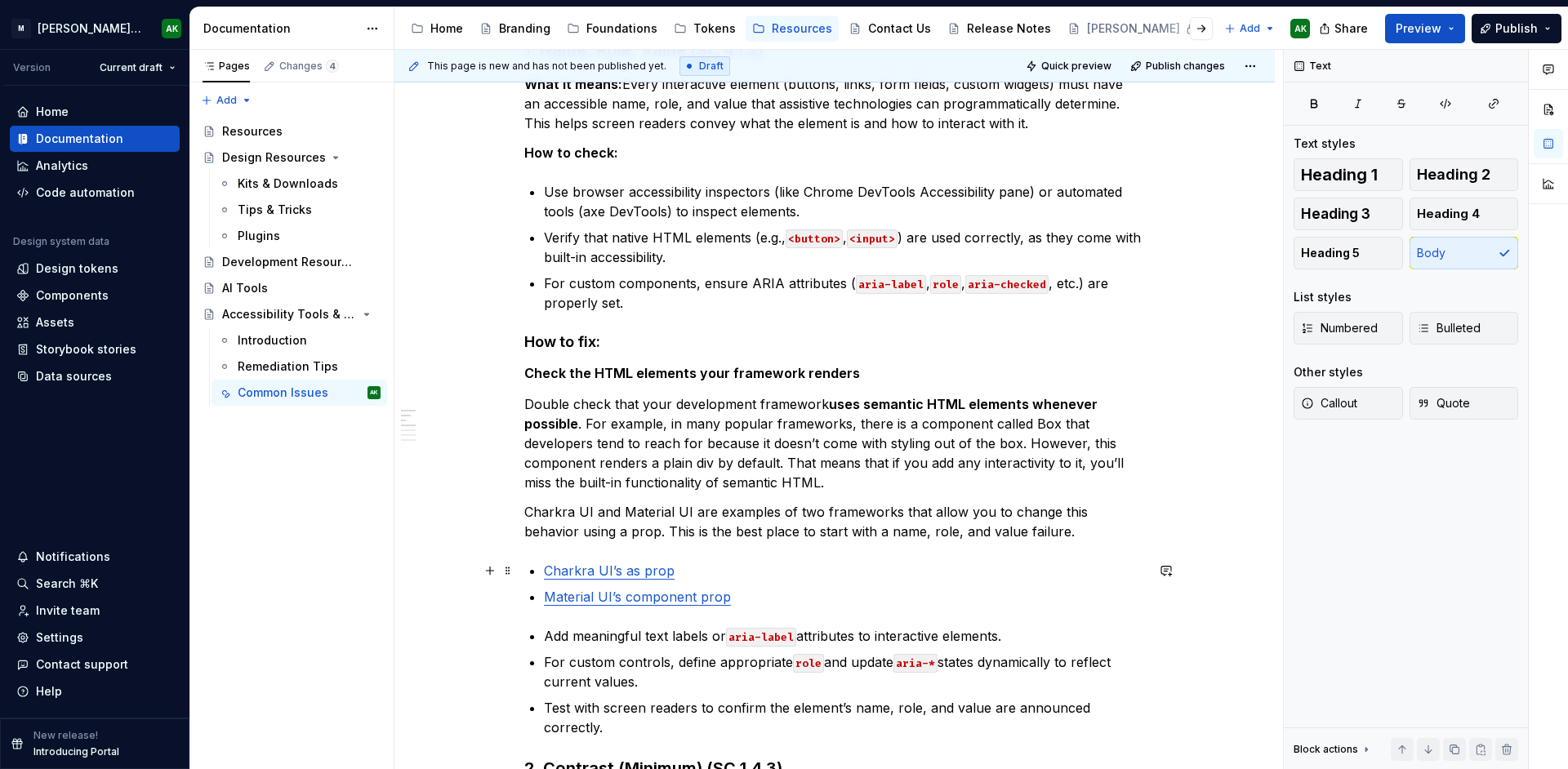
scroll to position [306, 0]
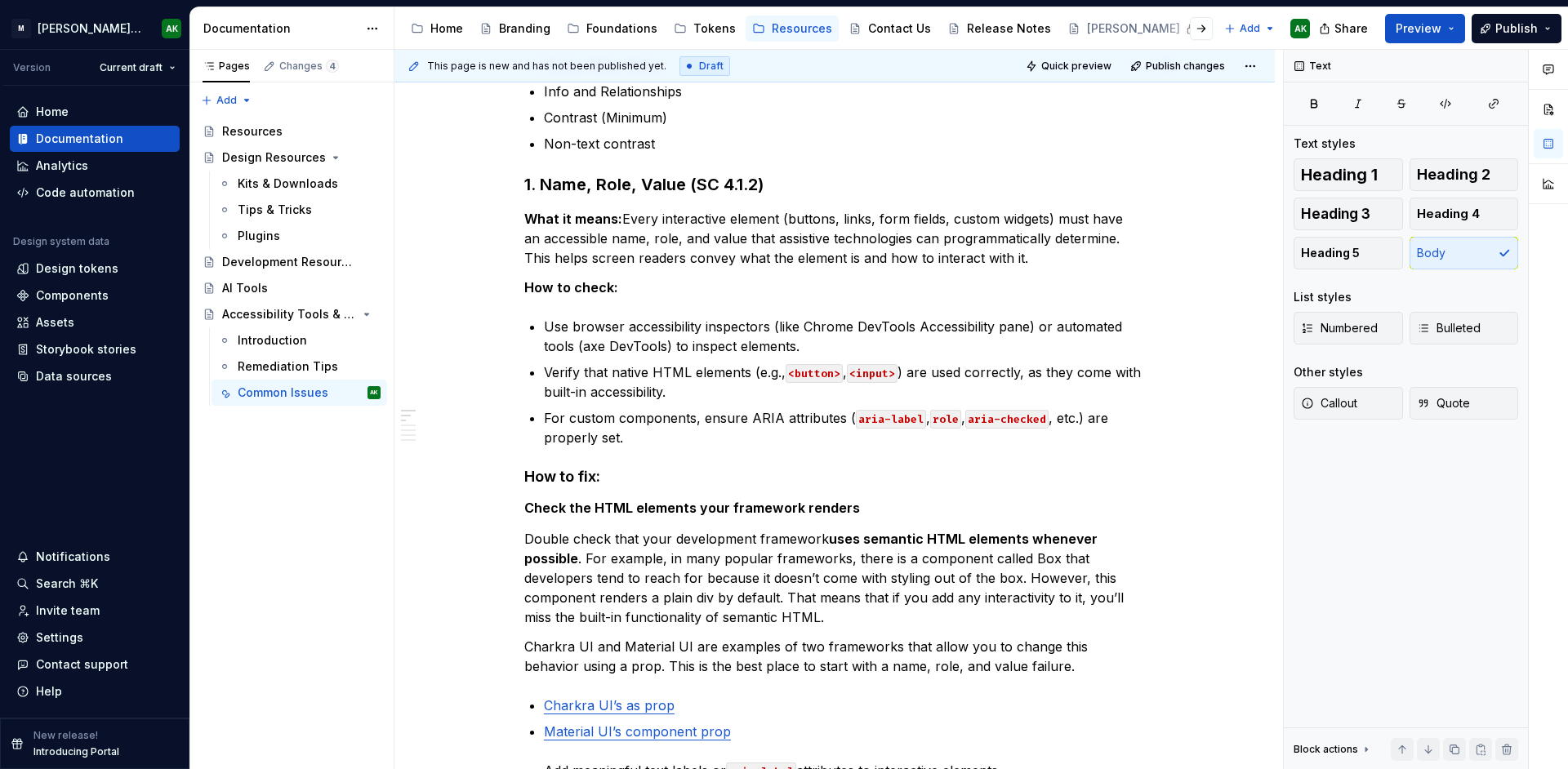
type textarea "*"
